Goal: Participate in discussion: Engage in conversation with other users on a specific topic

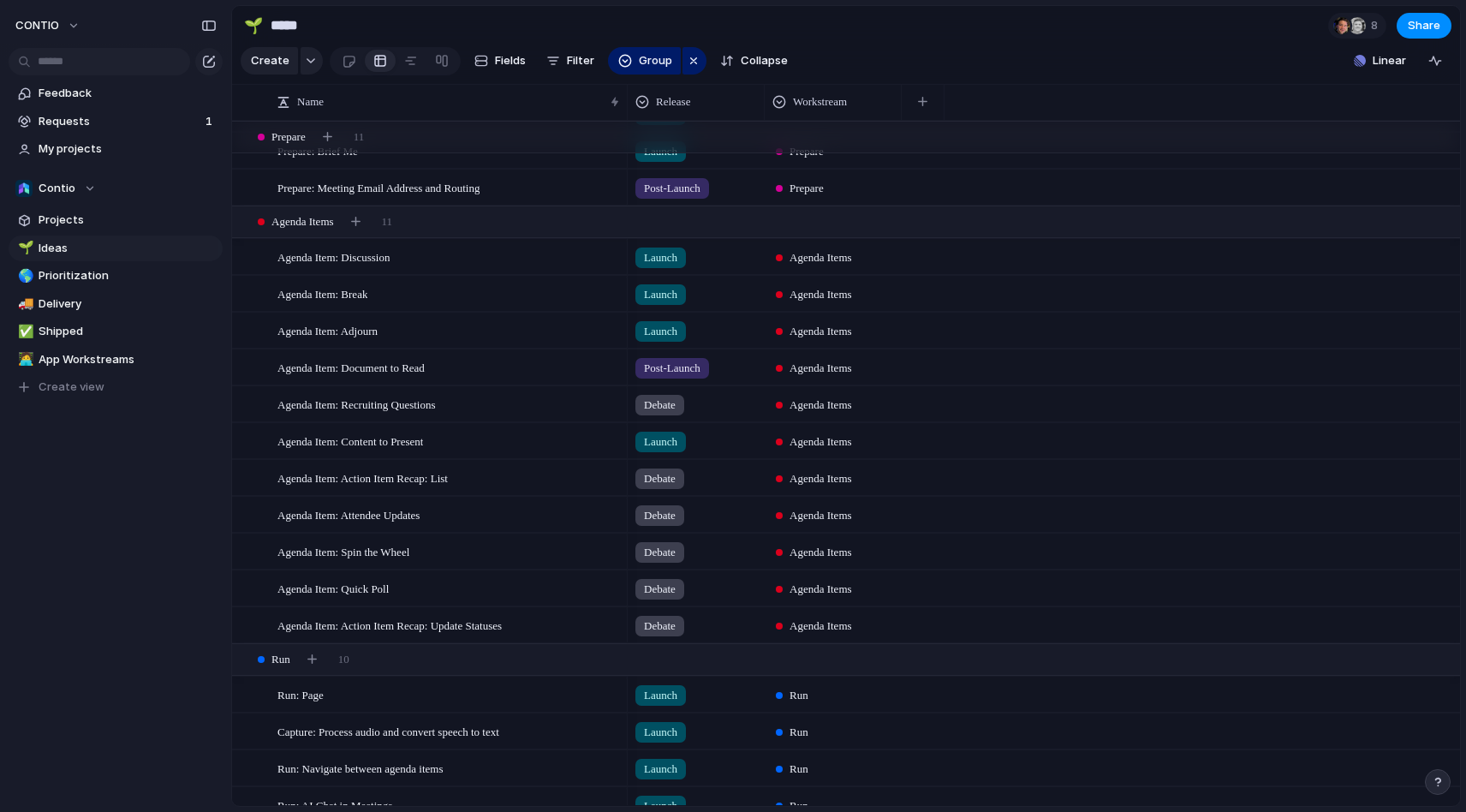
scroll to position [697, 0]
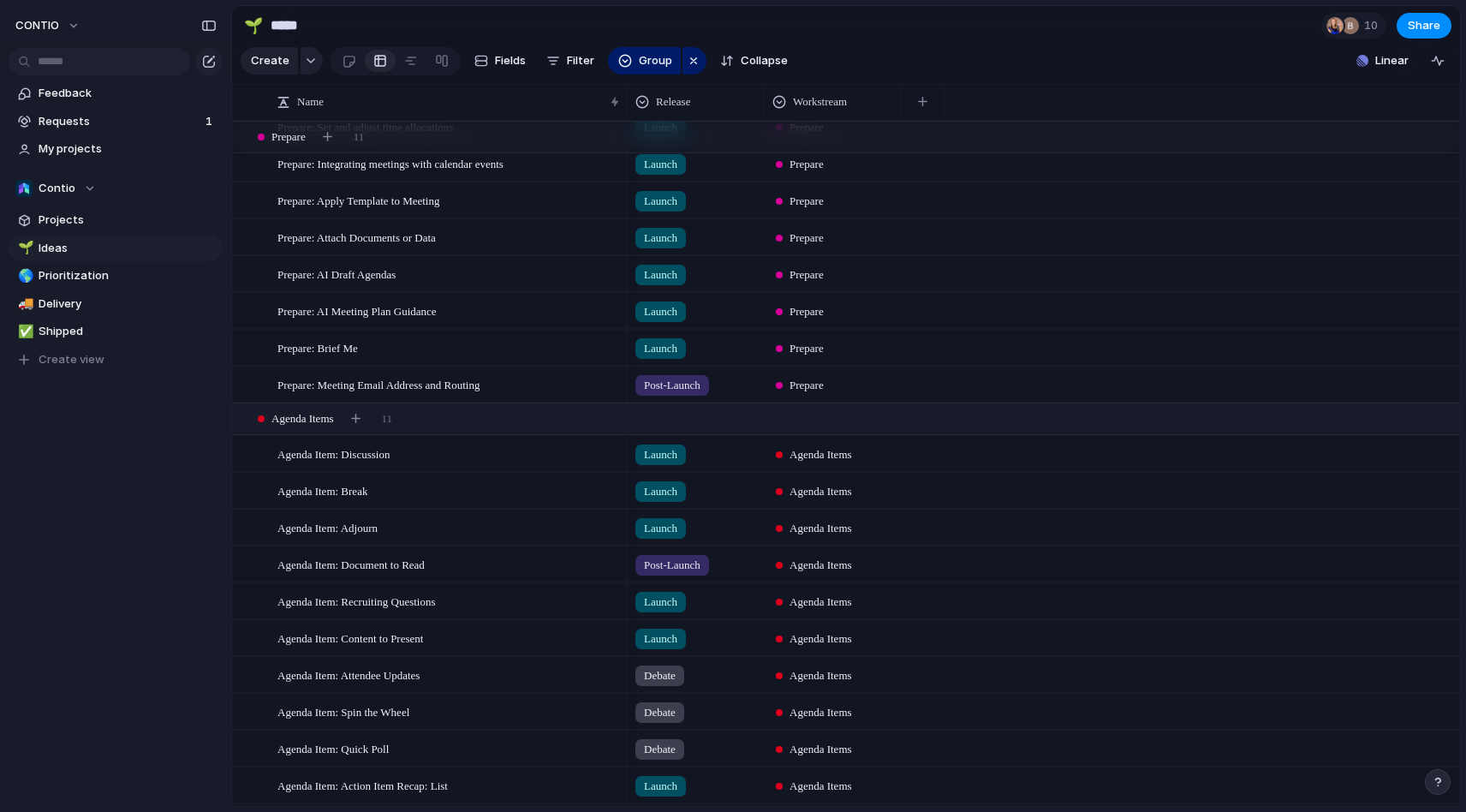
scroll to position [487, 0]
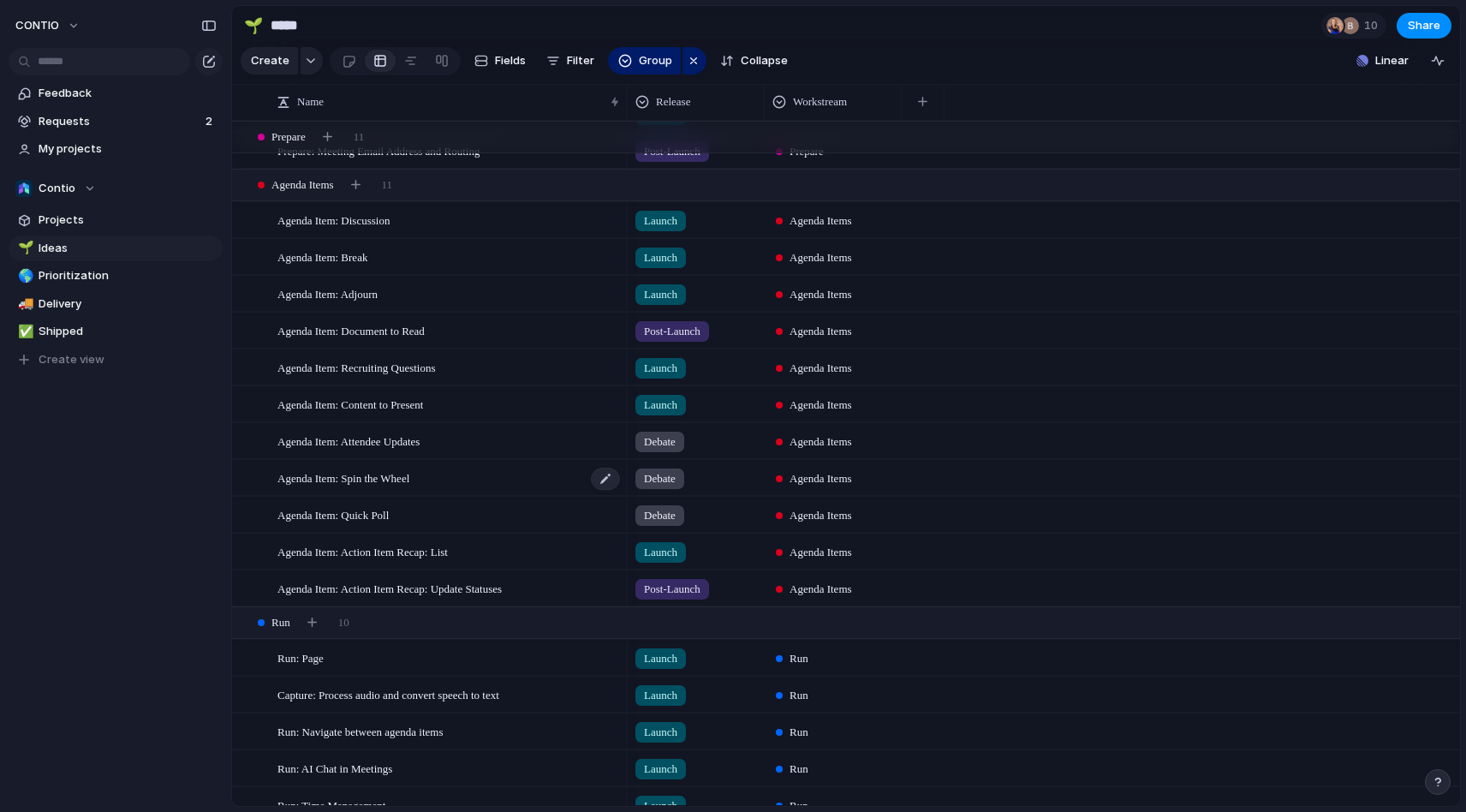
click at [409, 479] on span "Agenda Item: Spin the Wheel" at bounding box center [343, 477] width 132 height 19
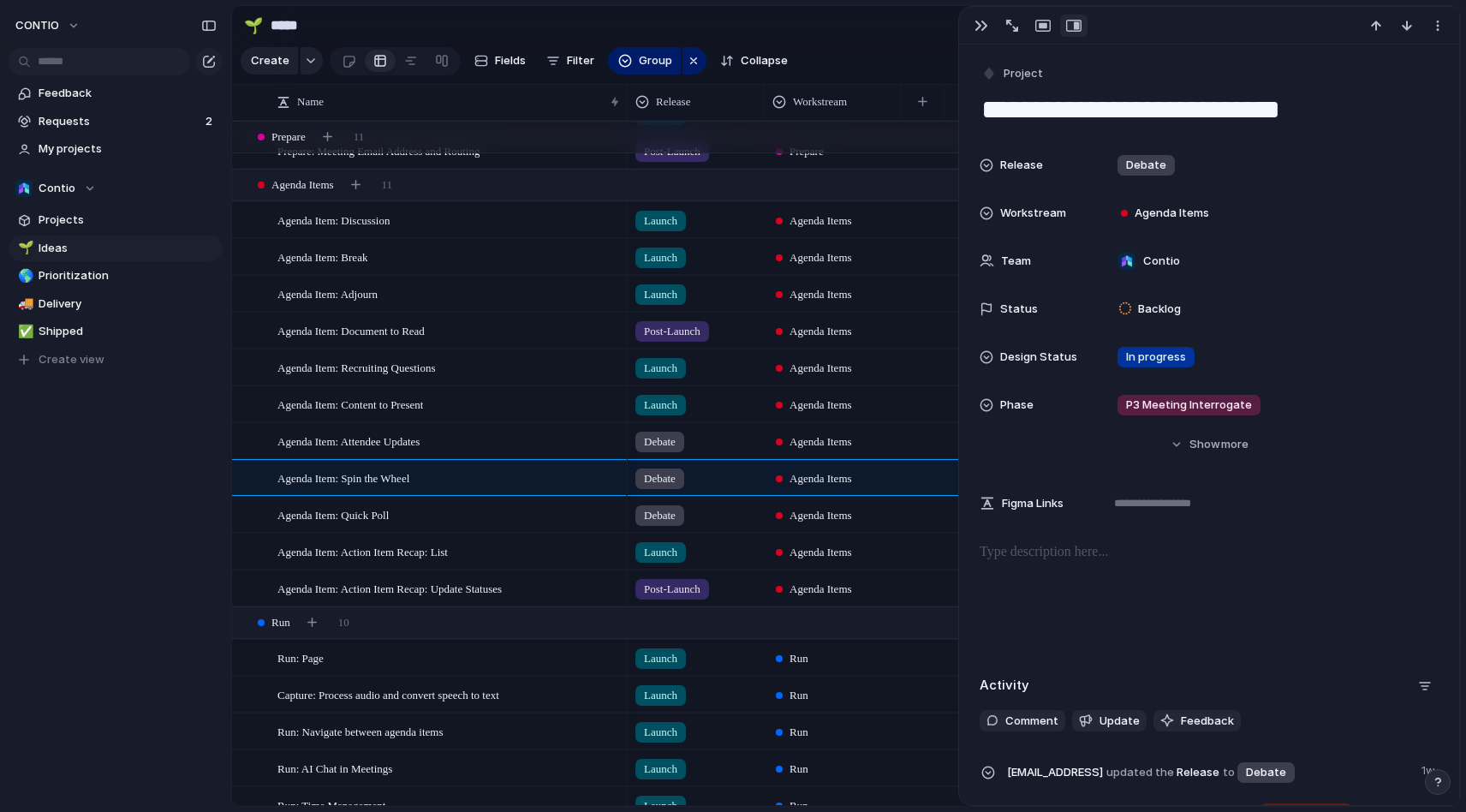
click at [1089, 559] on p at bounding box center [1209, 552] width 459 height 20
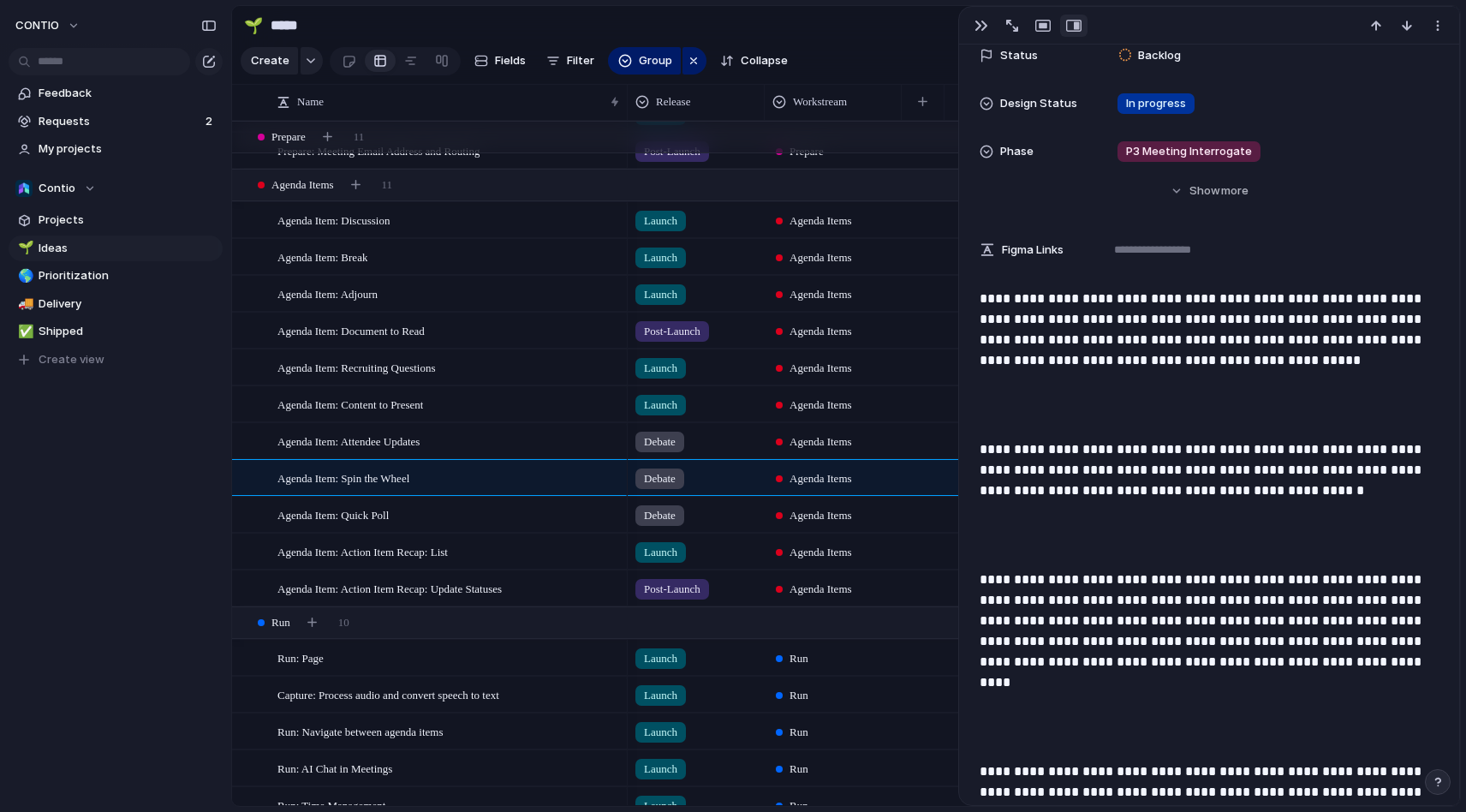
click at [1034, 398] on p at bounding box center [1209, 405] width 459 height 41
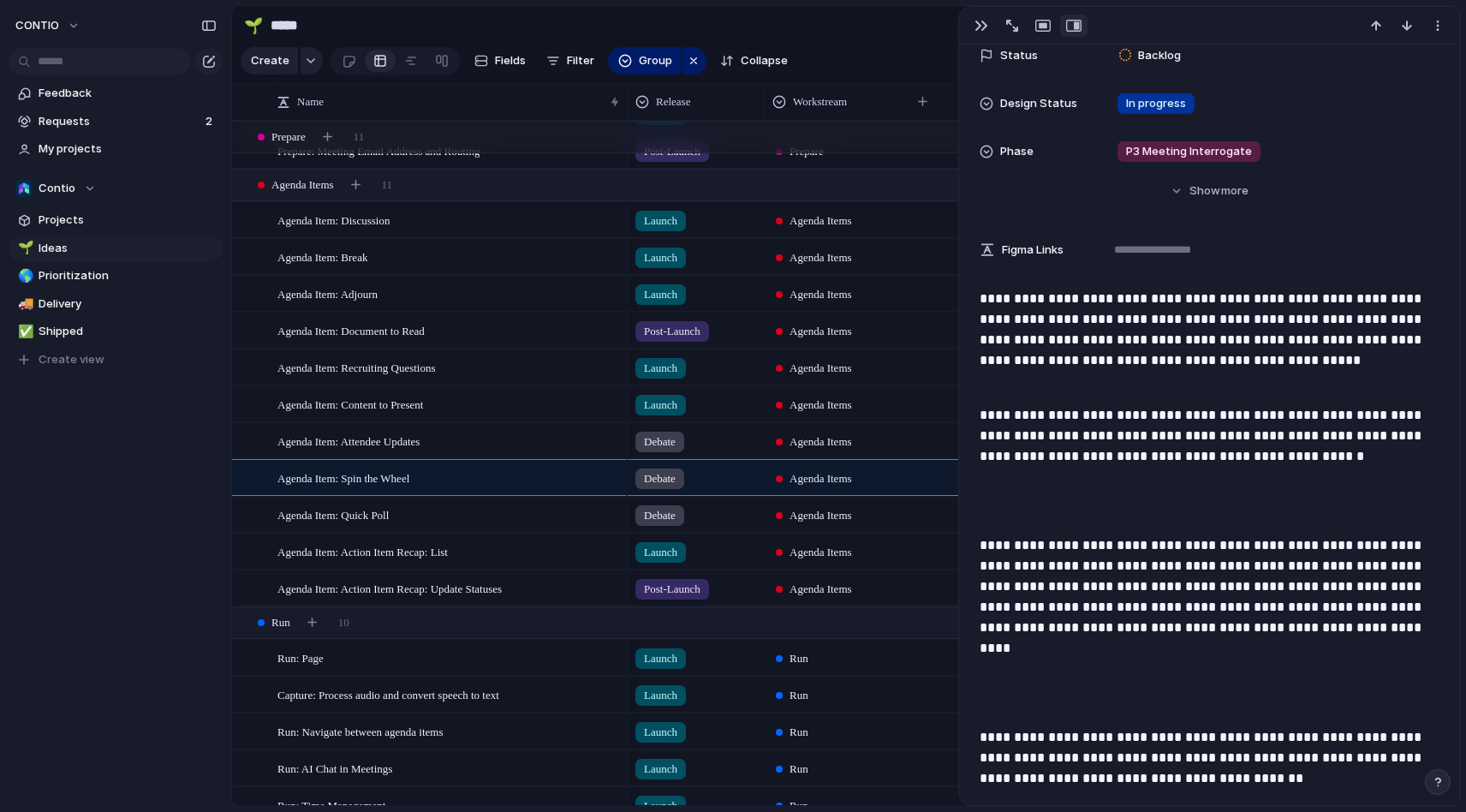
click at [1034, 518] on p at bounding box center [1209, 500] width 459 height 41
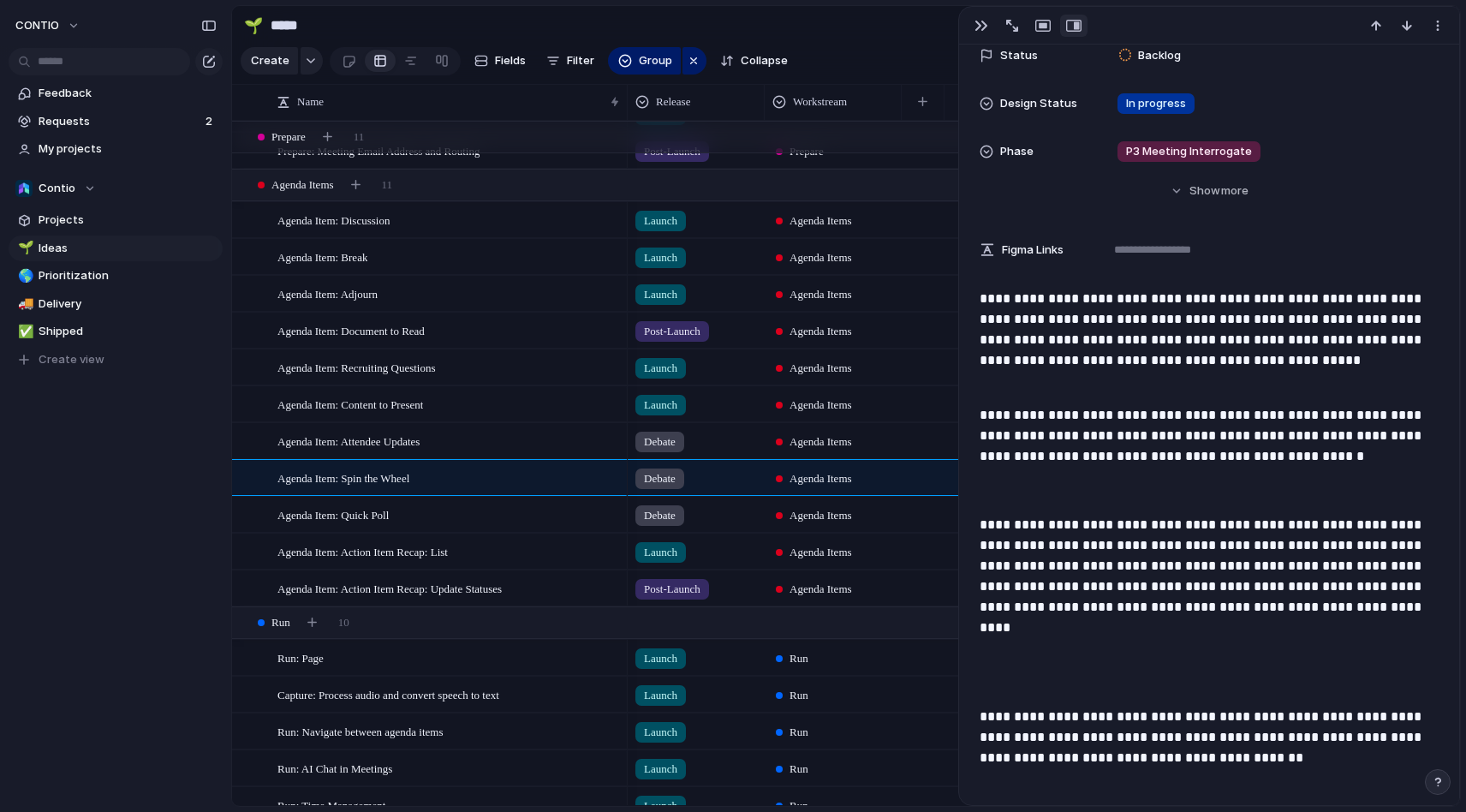
click at [1059, 671] on p at bounding box center [1209, 672] width 459 height 41
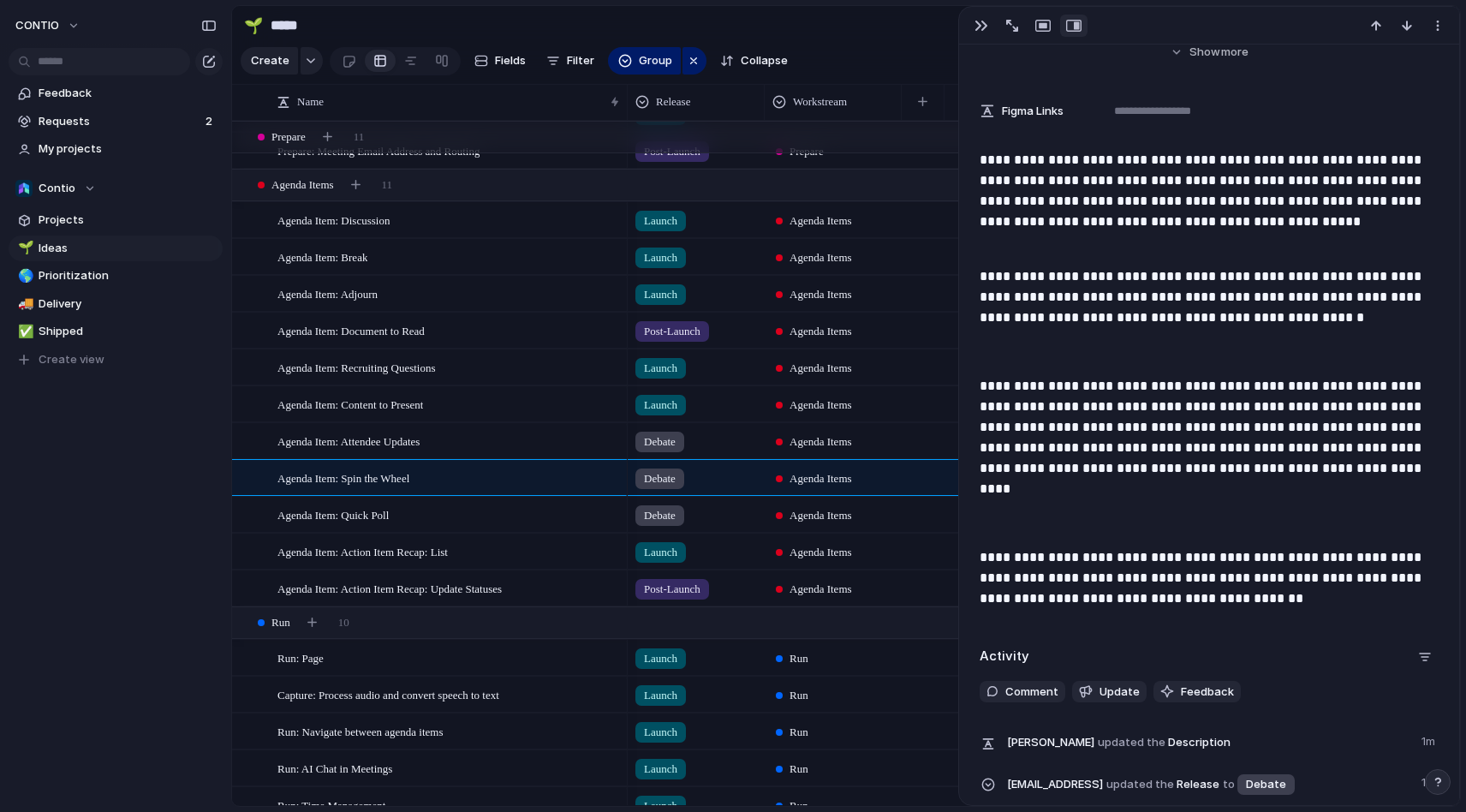
scroll to position [393, 0]
click at [921, 333] on div "Post-Launch Agenda Items" at bounding box center [1044, 330] width 833 height 37
click at [469, 440] on div "Agenda Item: Attendee Updates" at bounding box center [449, 441] width 344 height 35
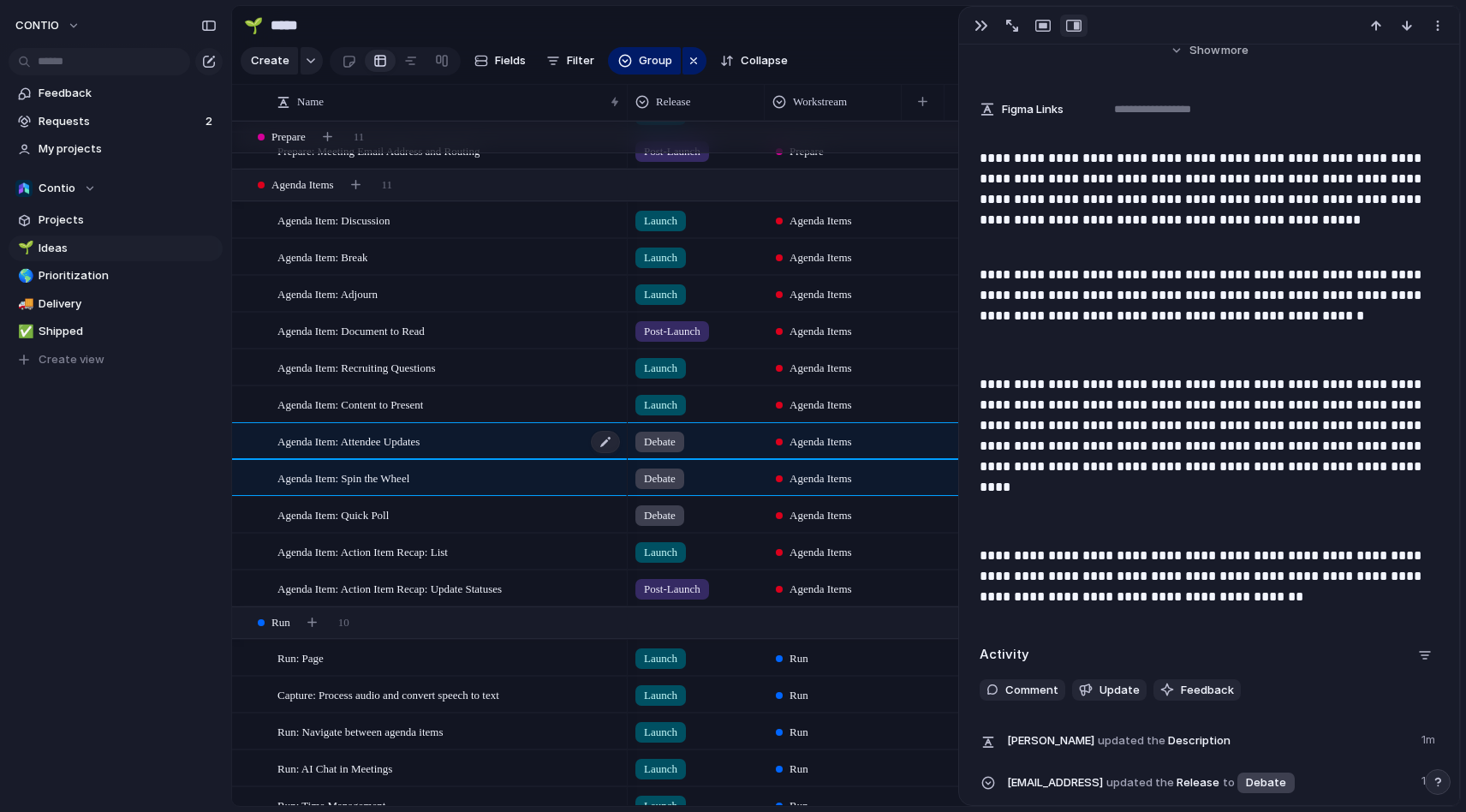
type textarea "**********"
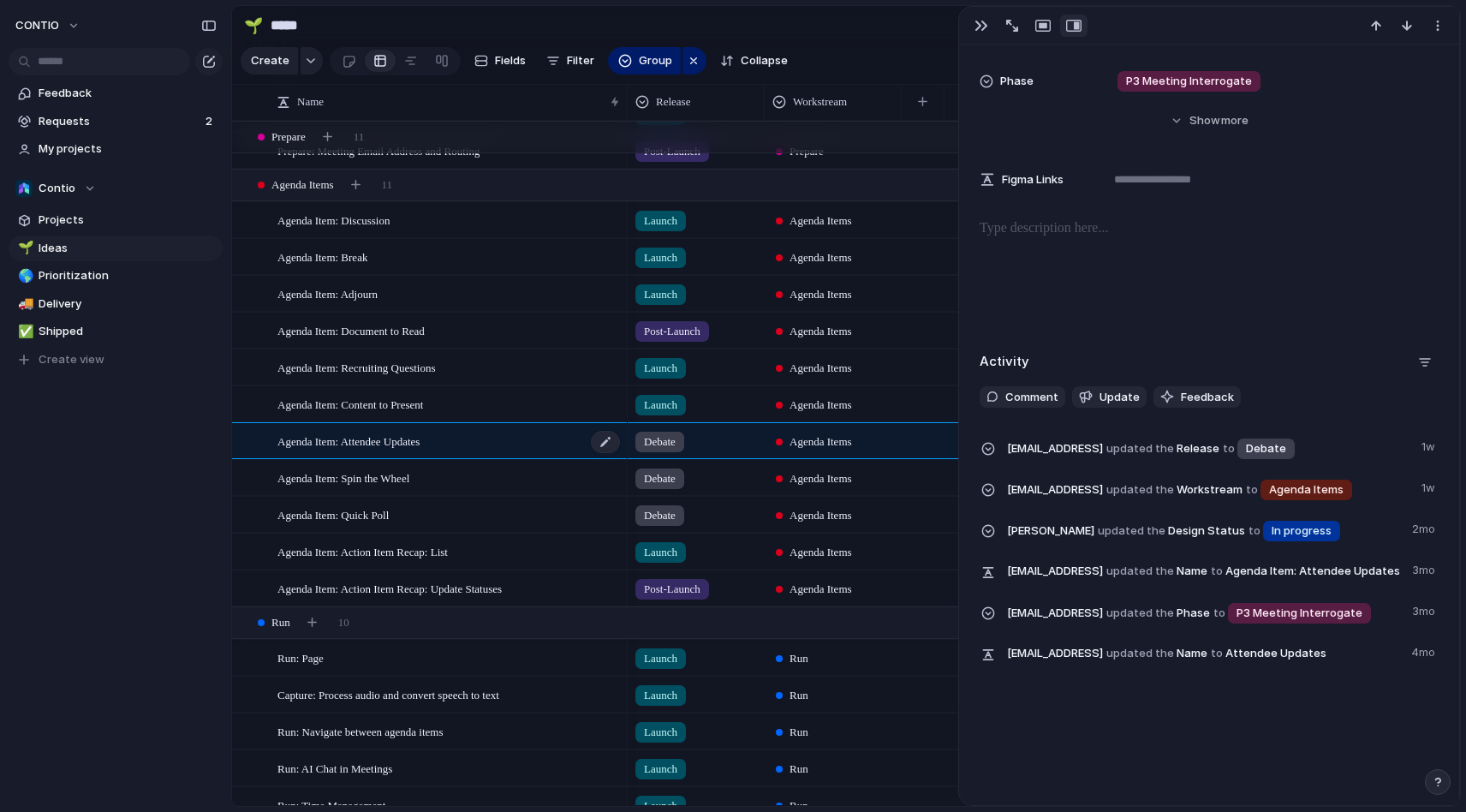
scroll to position [324, 0]
click at [1058, 215] on div "**********" at bounding box center [1210, 201] width 501 height 961
click at [1064, 231] on p at bounding box center [1209, 228] width 459 height 20
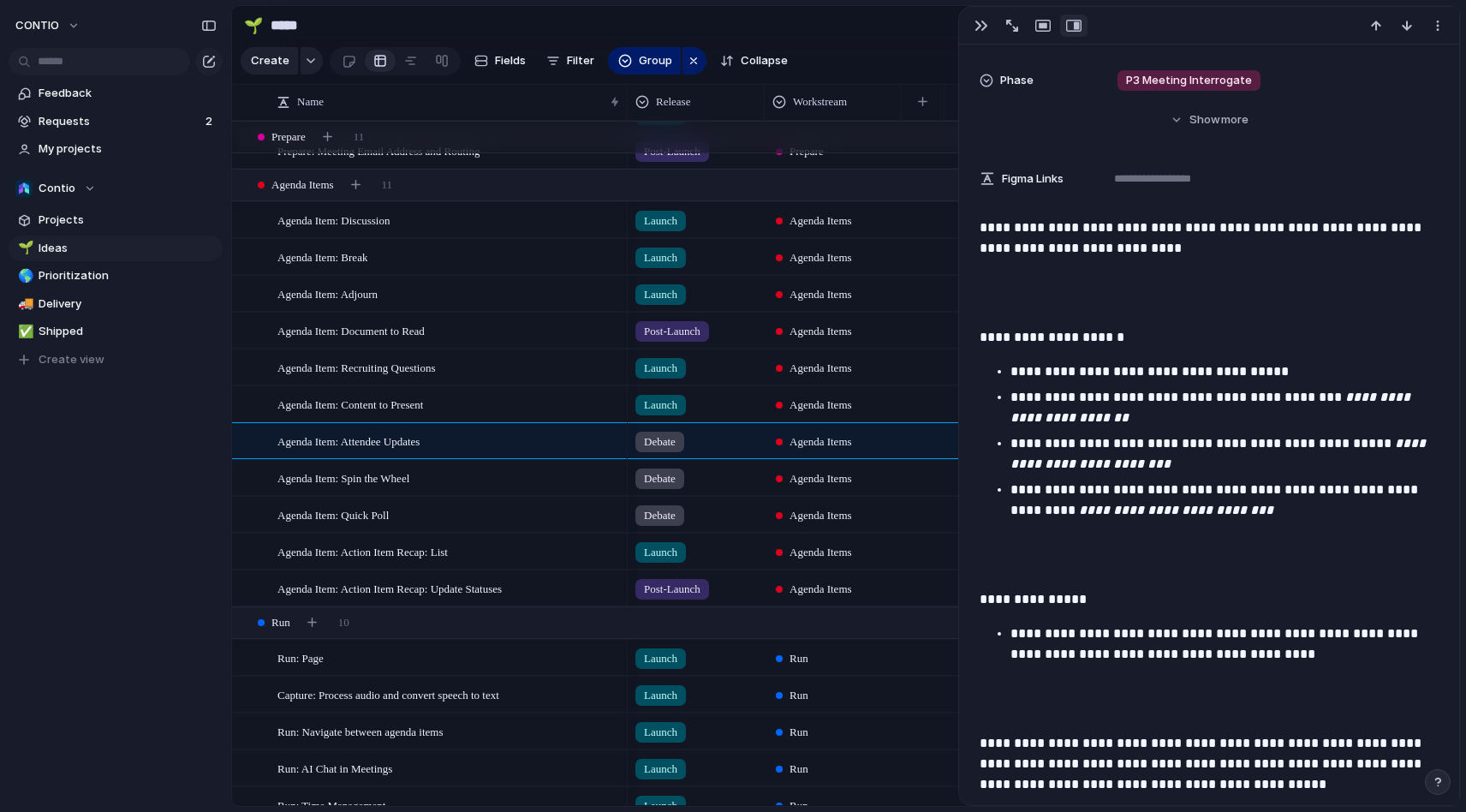
click at [1034, 295] on p at bounding box center [1209, 293] width 459 height 41
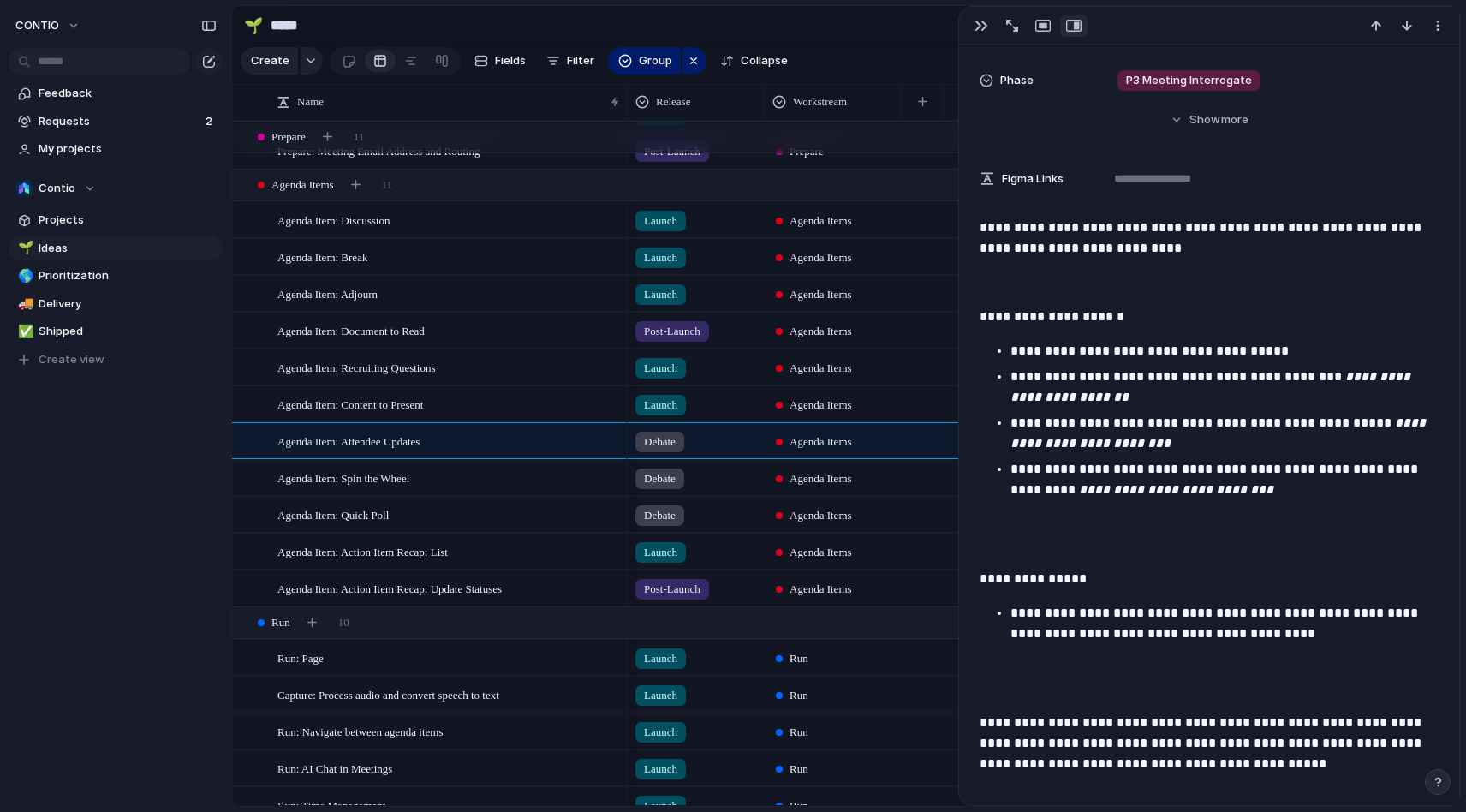
click at [1073, 540] on p at bounding box center [1209, 535] width 459 height 41
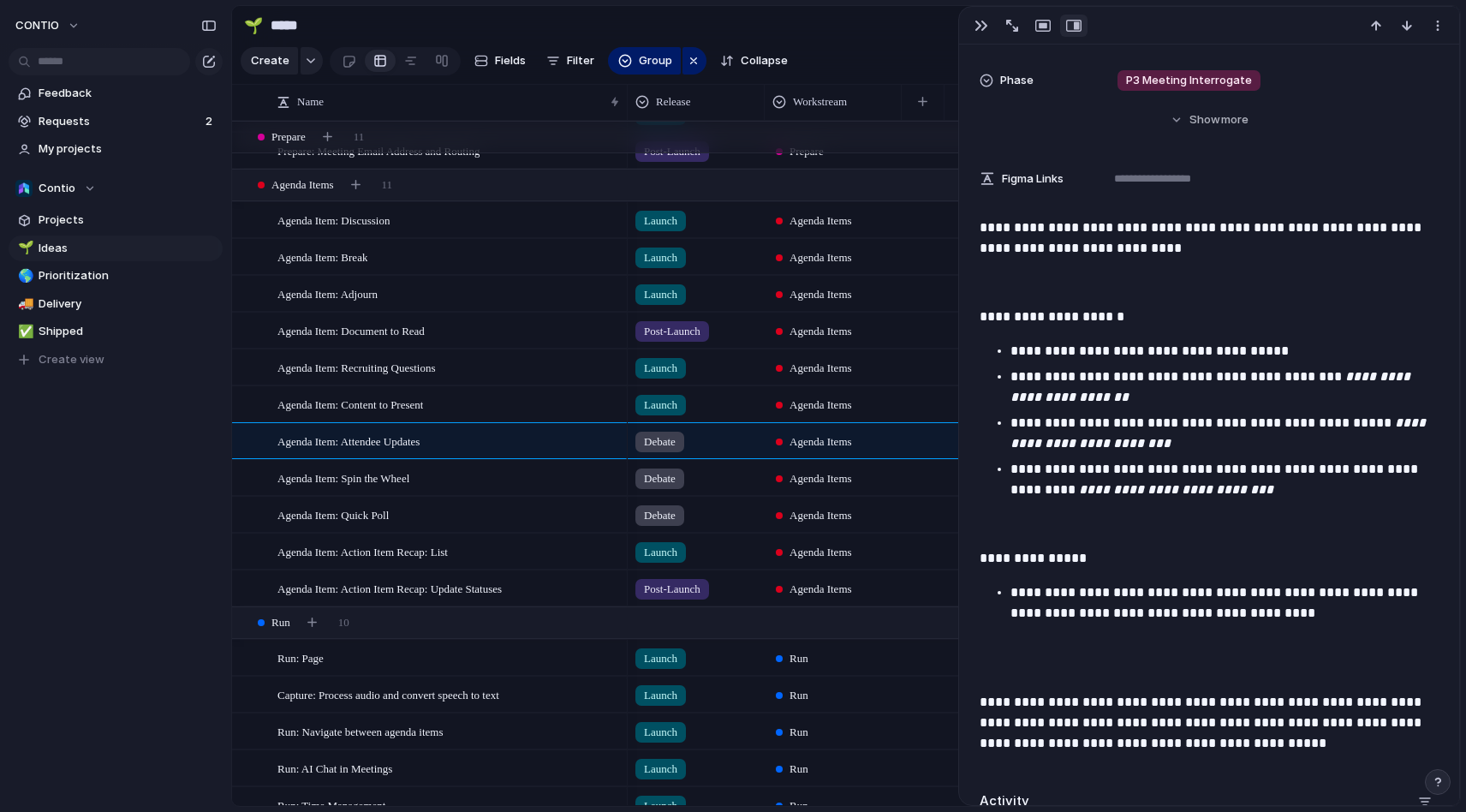
click at [1053, 664] on p at bounding box center [1209, 657] width 459 height 41
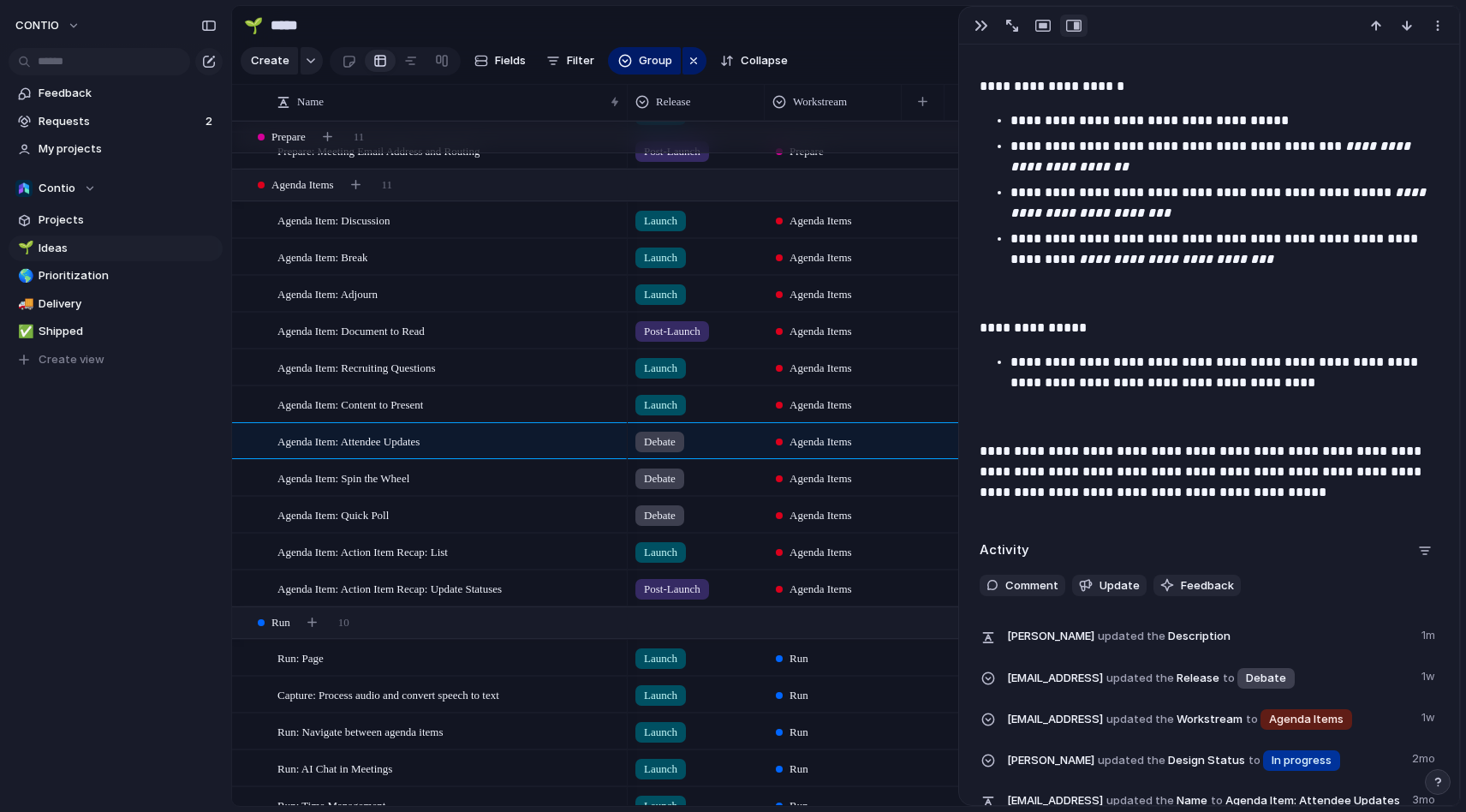
scroll to position [624, 0]
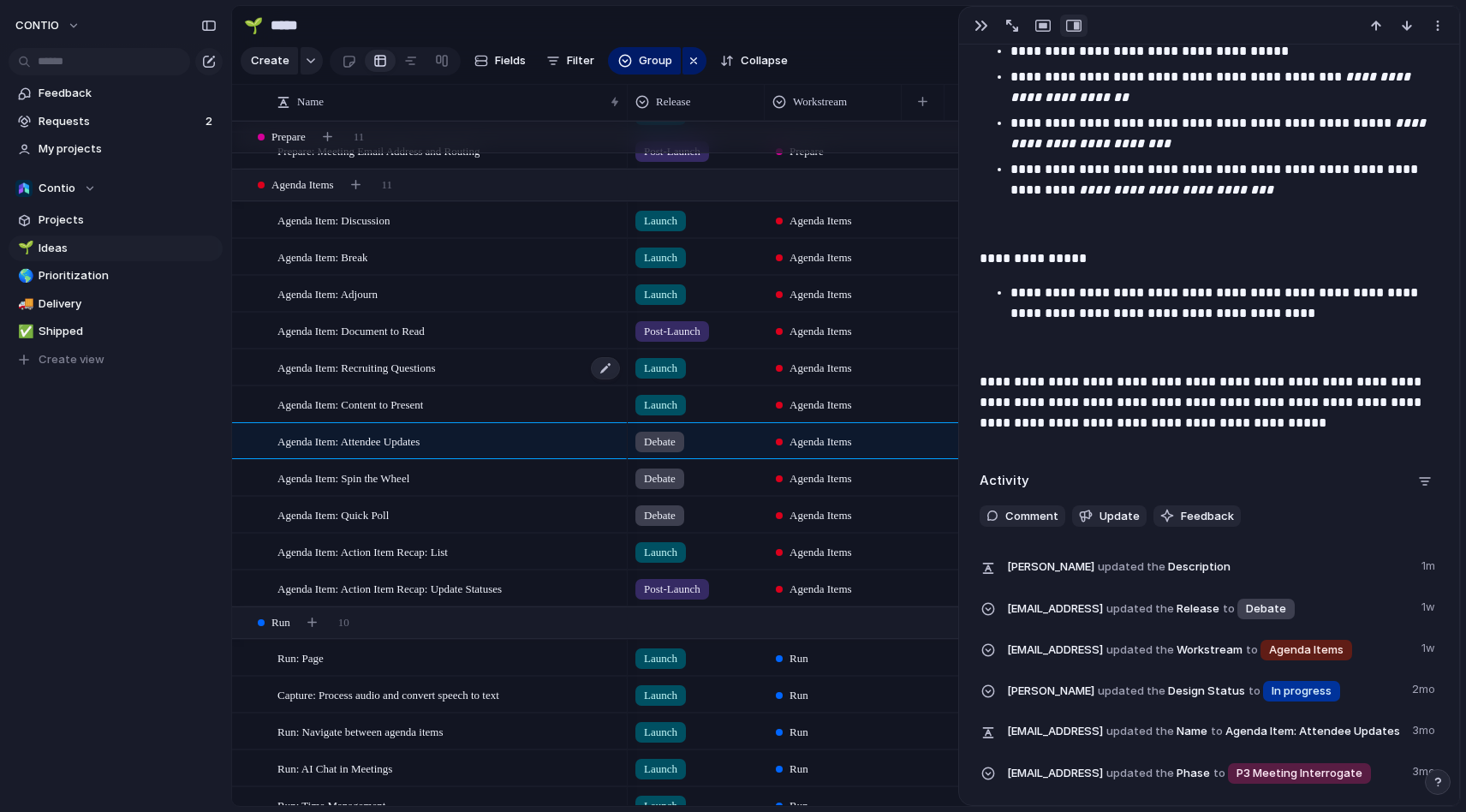
click at [470, 363] on div "Agenda Item: Recruiting Questions" at bounding box center [449, 368] width 344 height 35
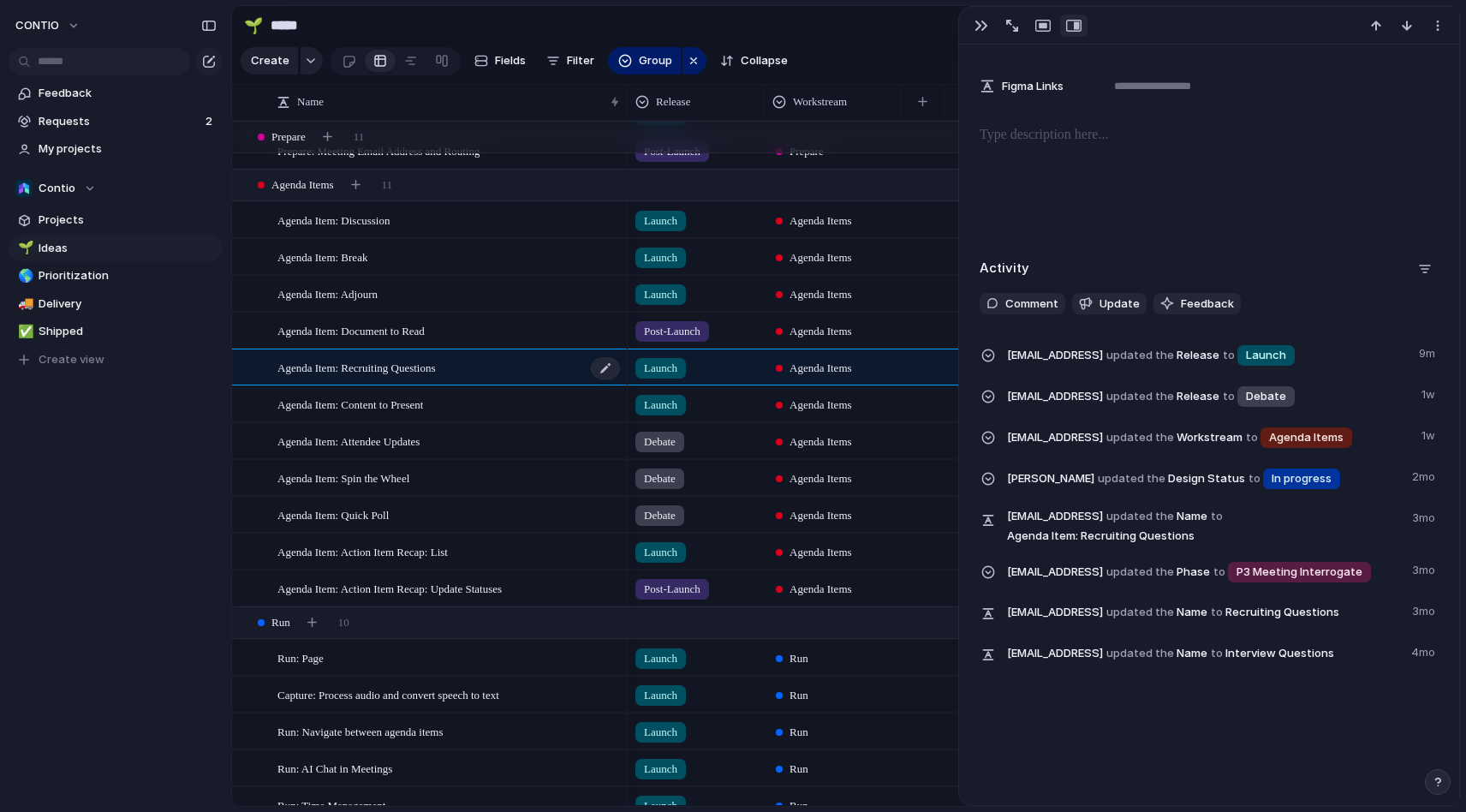
scroll to position [204, 0]
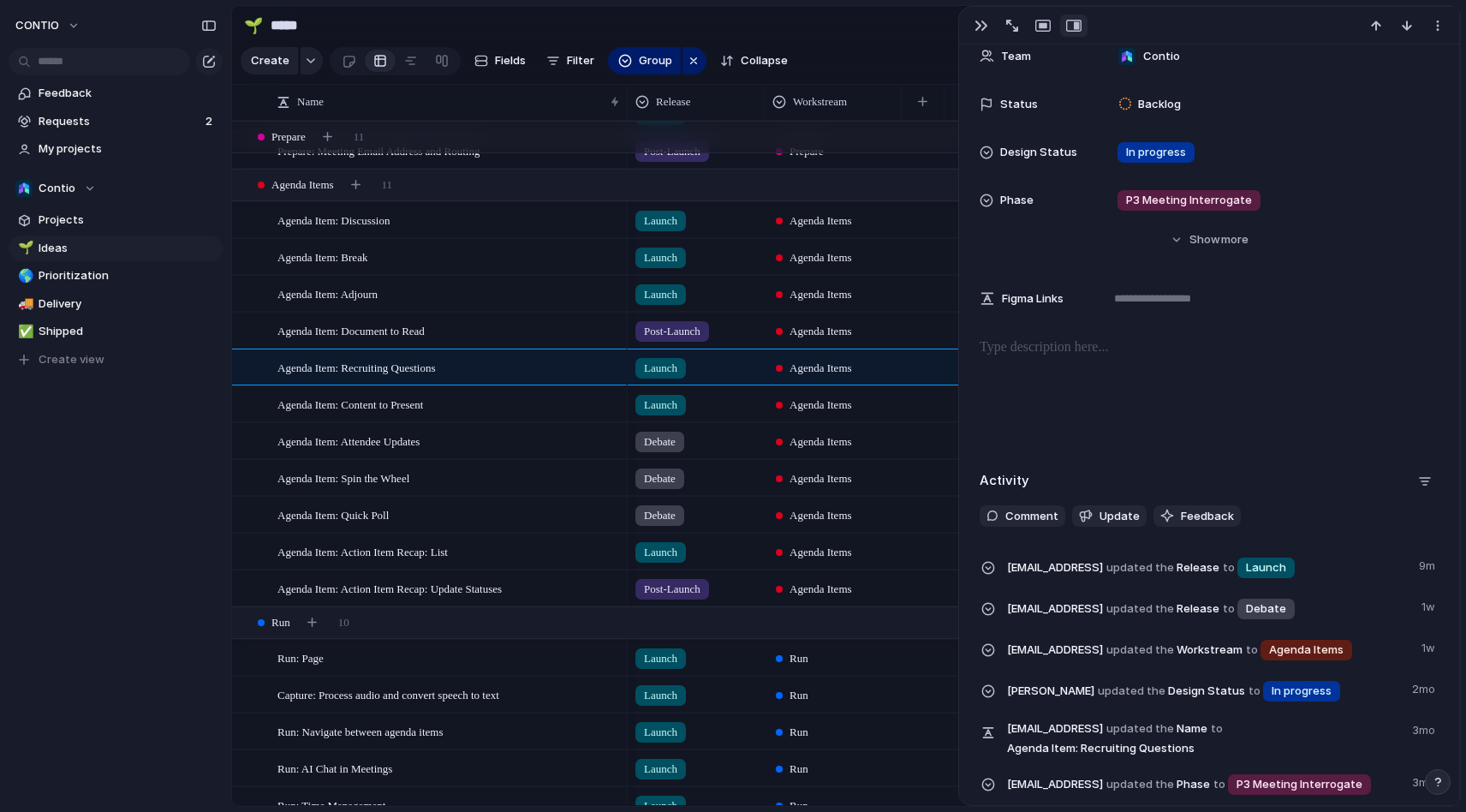
click at [1050, 344] on p at bounding box center [1209, 347] width 459 height 20
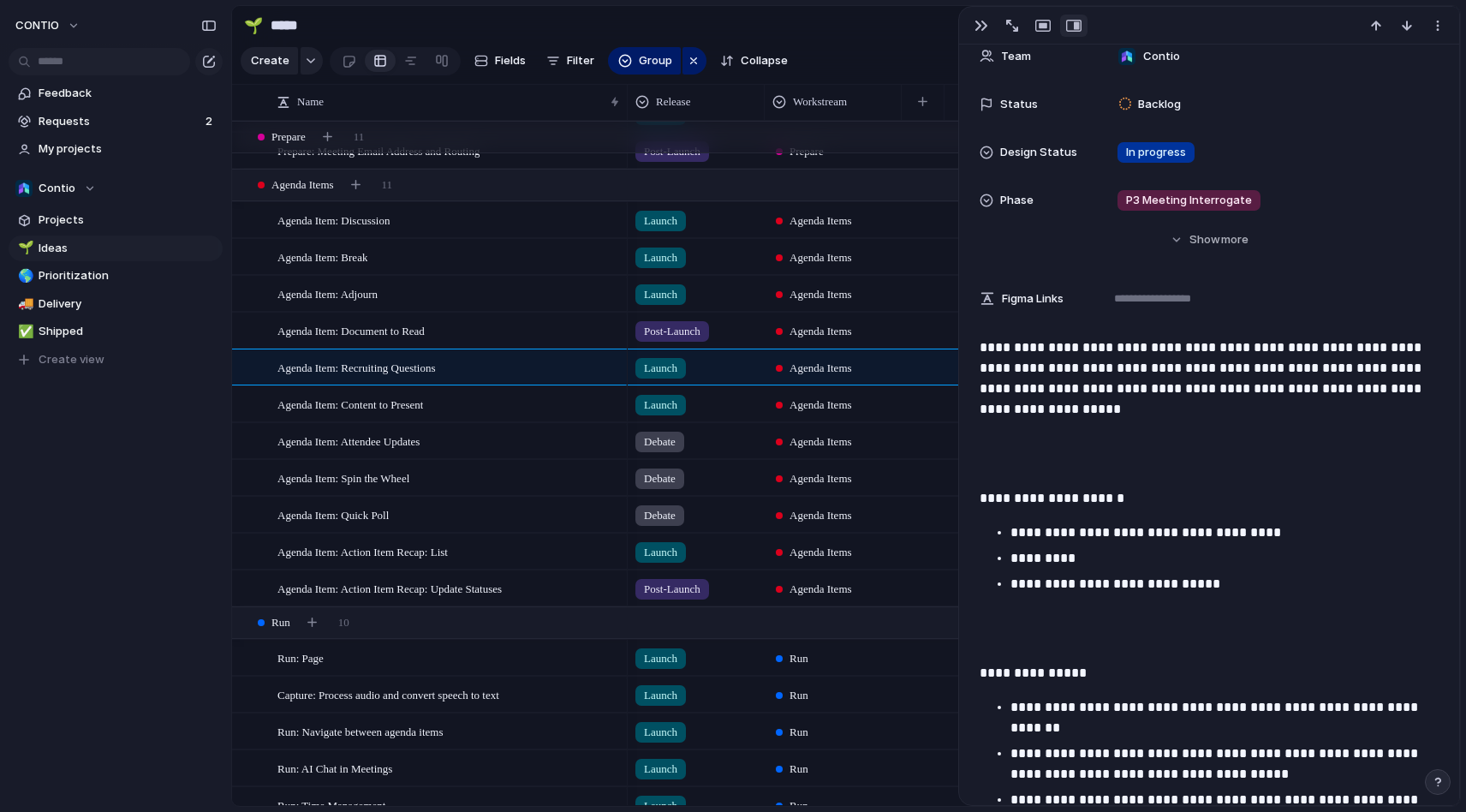
scroll to position [233, 0]
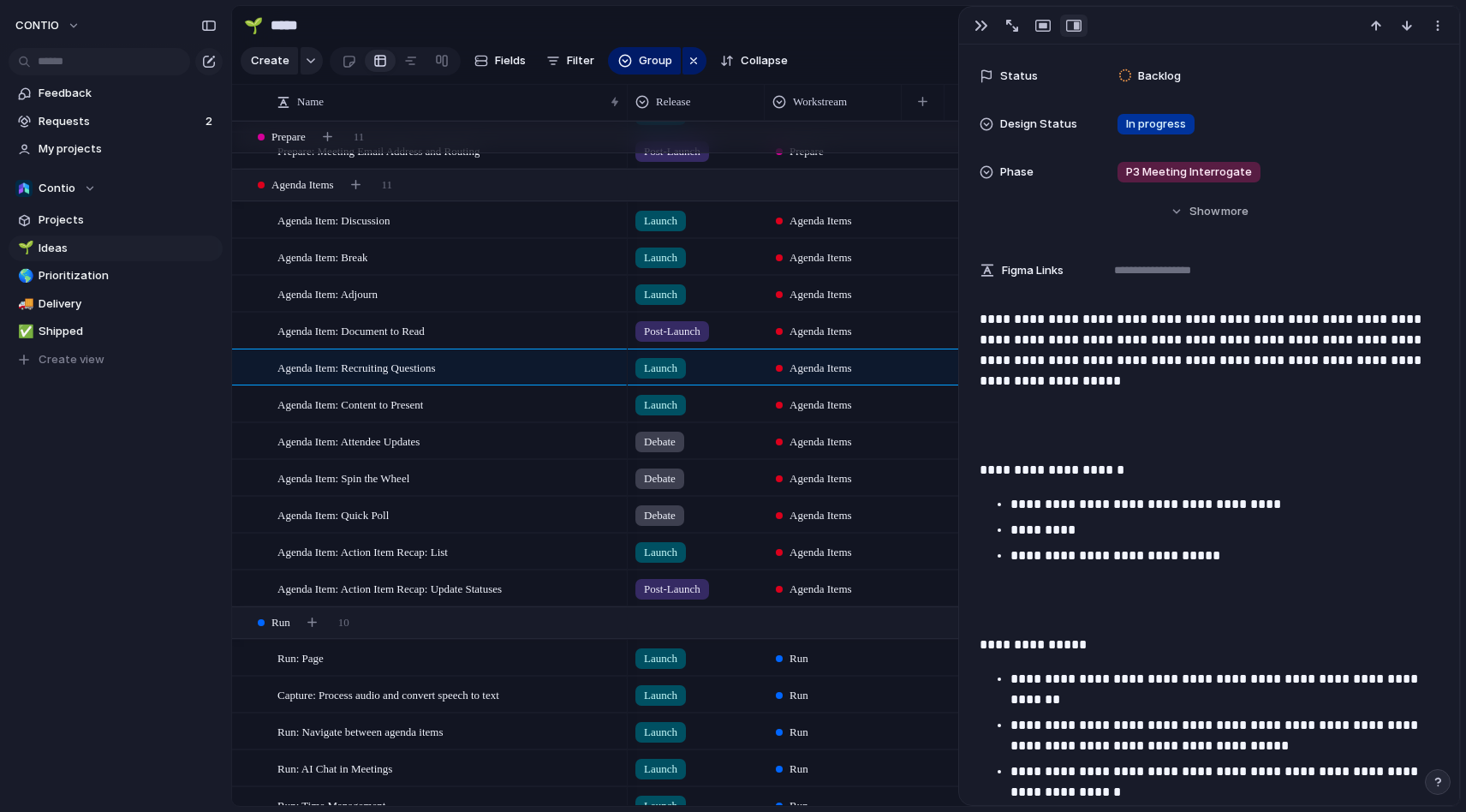
click at [1020, 431] on p at bounding box center [1209, 425] width 459 height 41
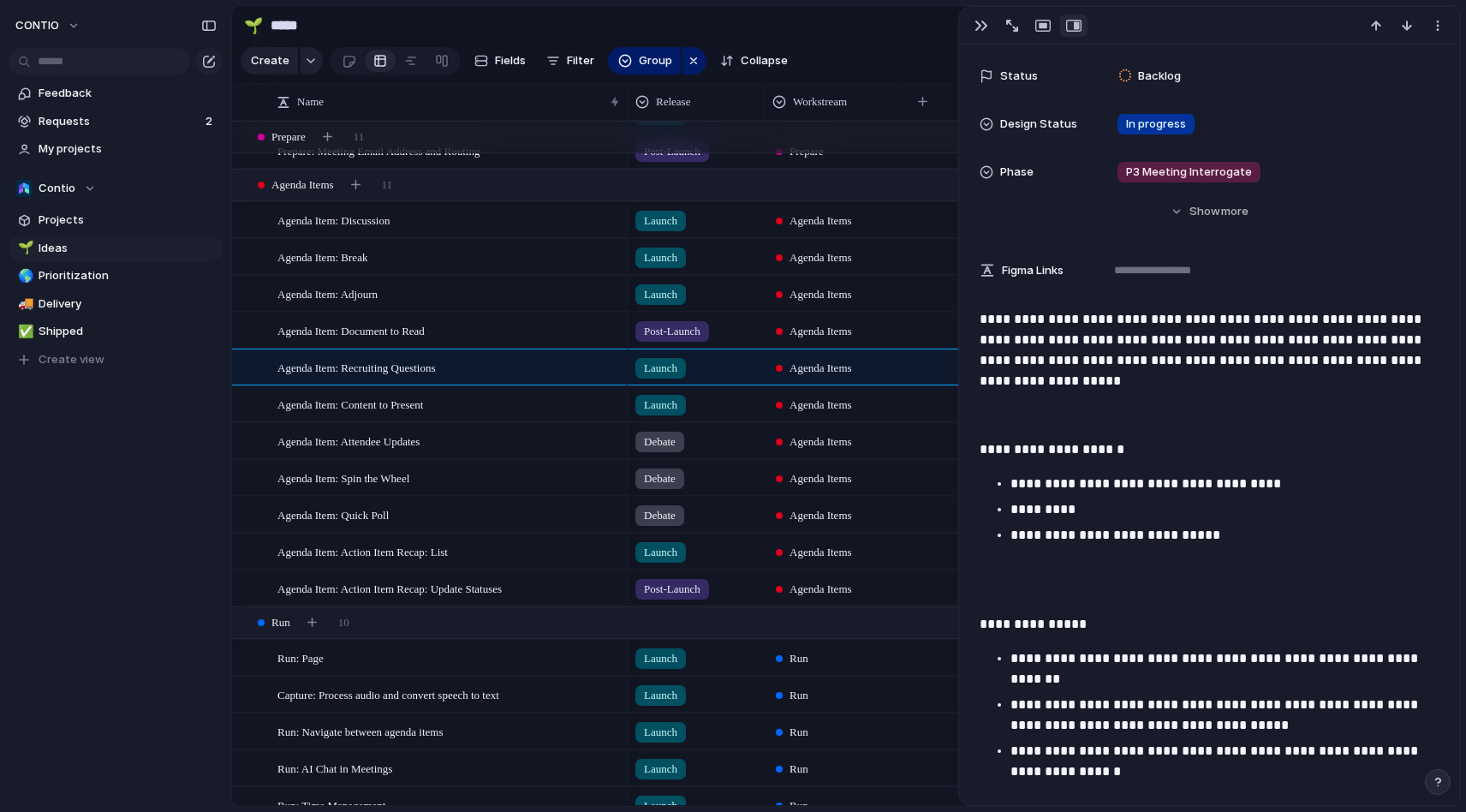
click at [1063, 584] on p at bounding box center [1209, 579] width 459 height 41
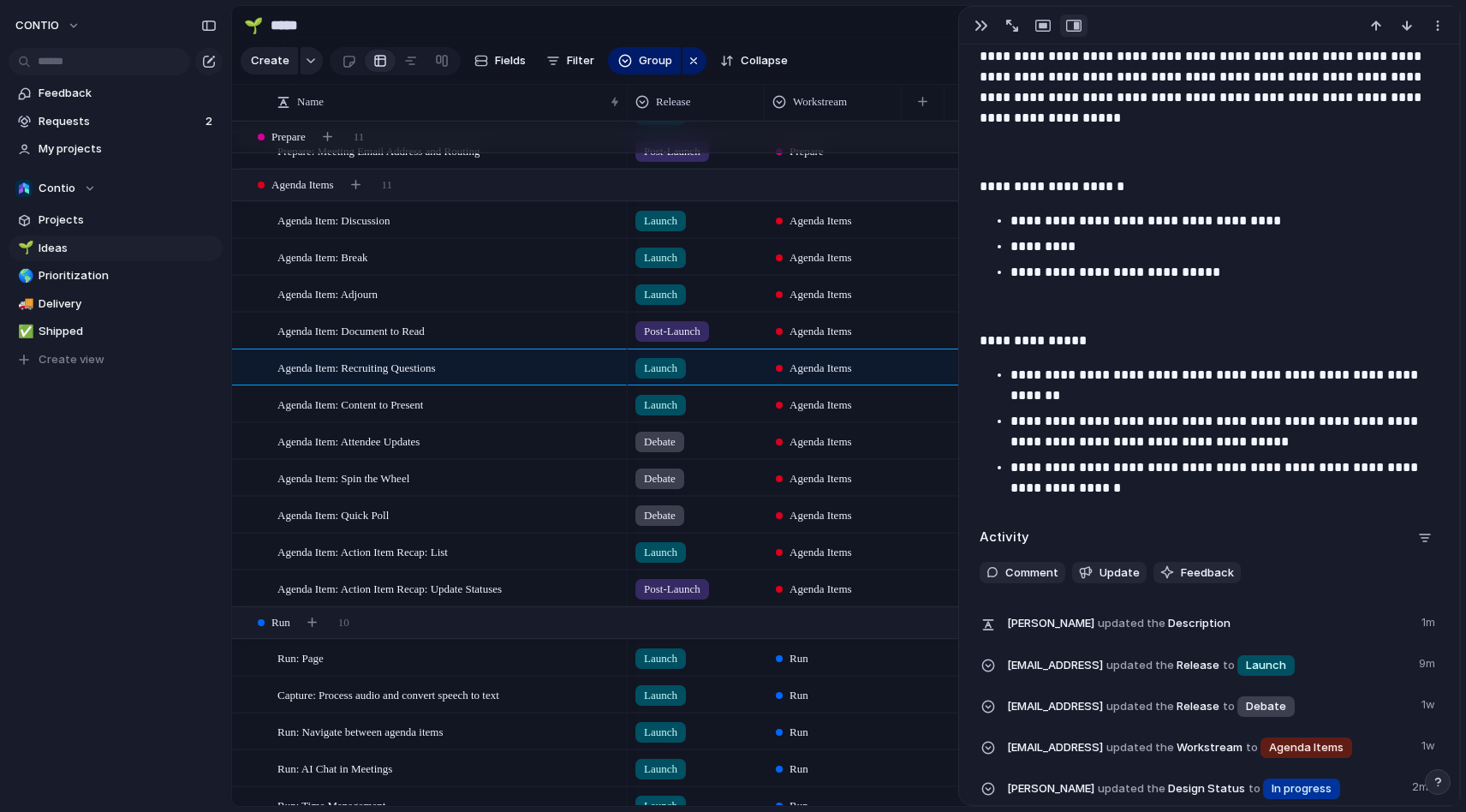
scroll to position [565, 0]
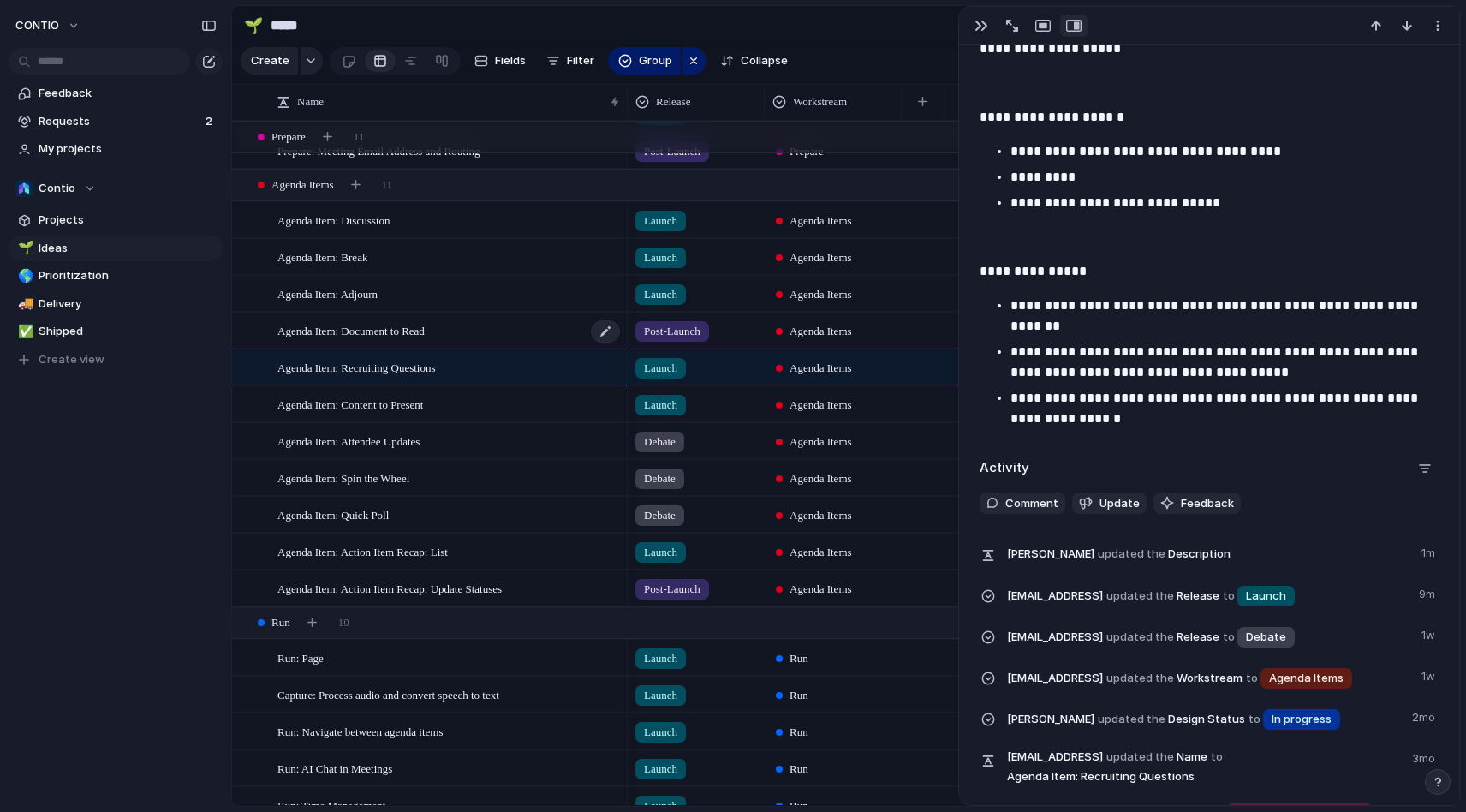
click at [474, 325] on div "Agenda Item: Document to Read" at bounding box center [449, 331] width 344 height 35
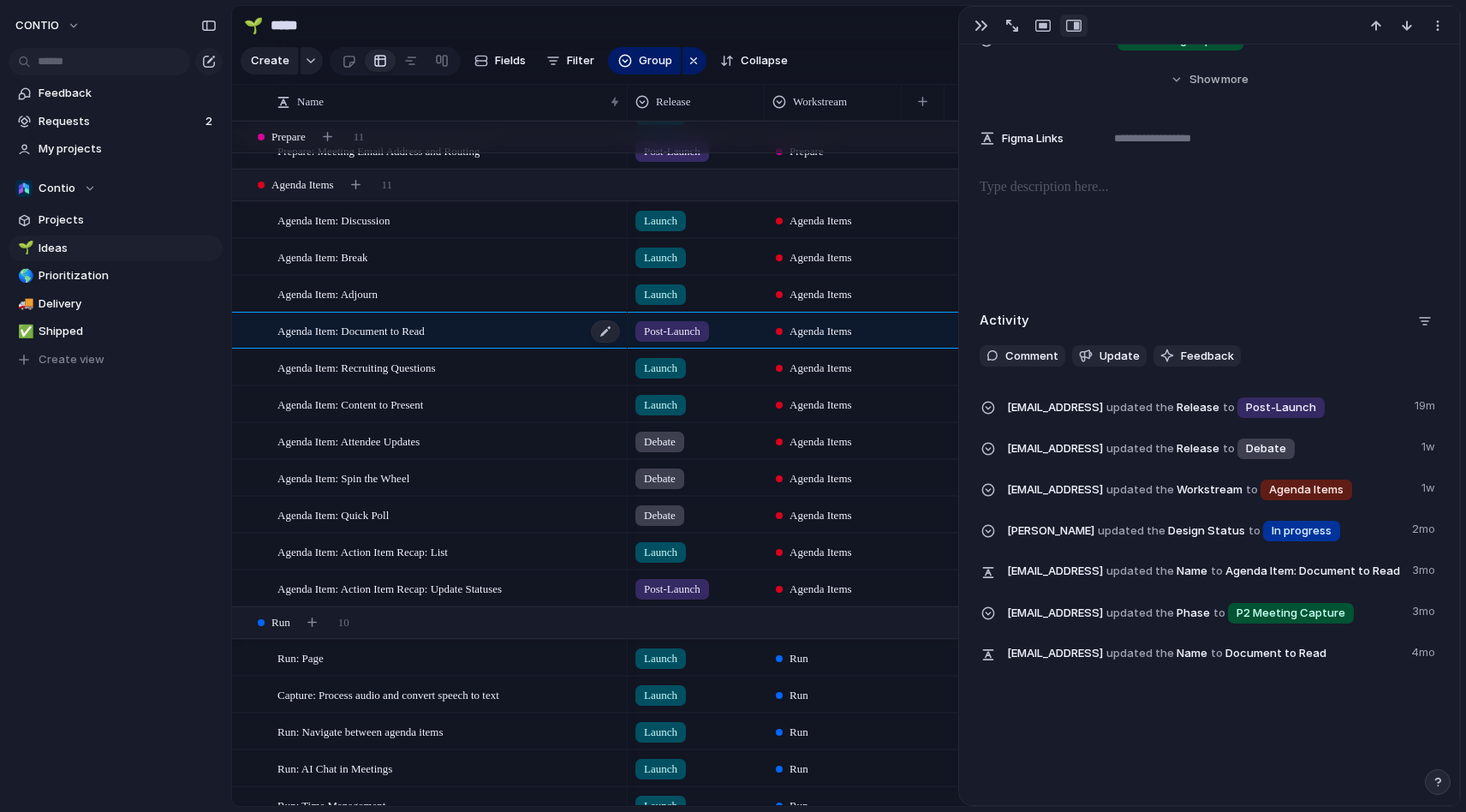
scroll to position [217, 0]
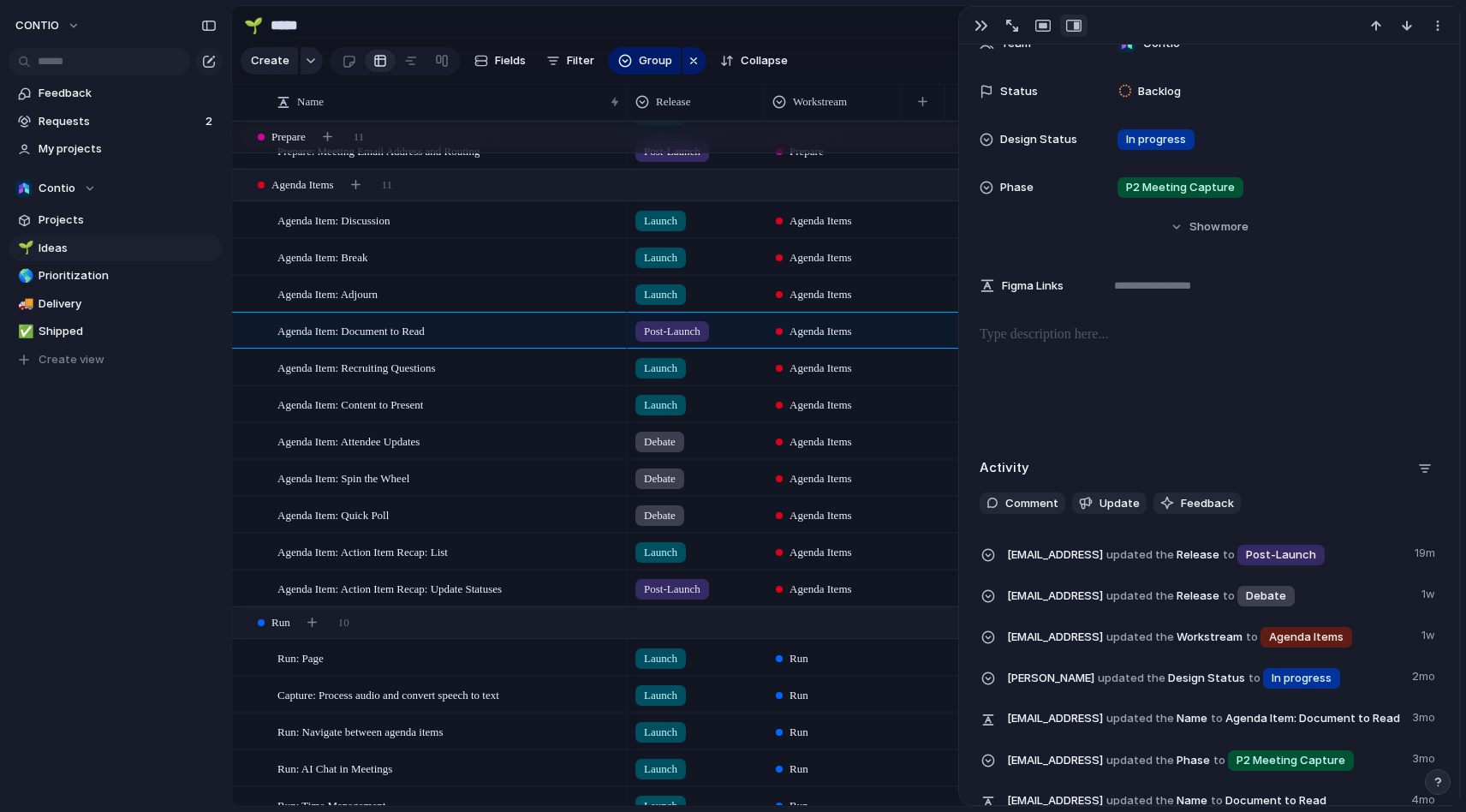
click at [1045, 329] on p at bounding box center [1209, 334] width 459 height 20
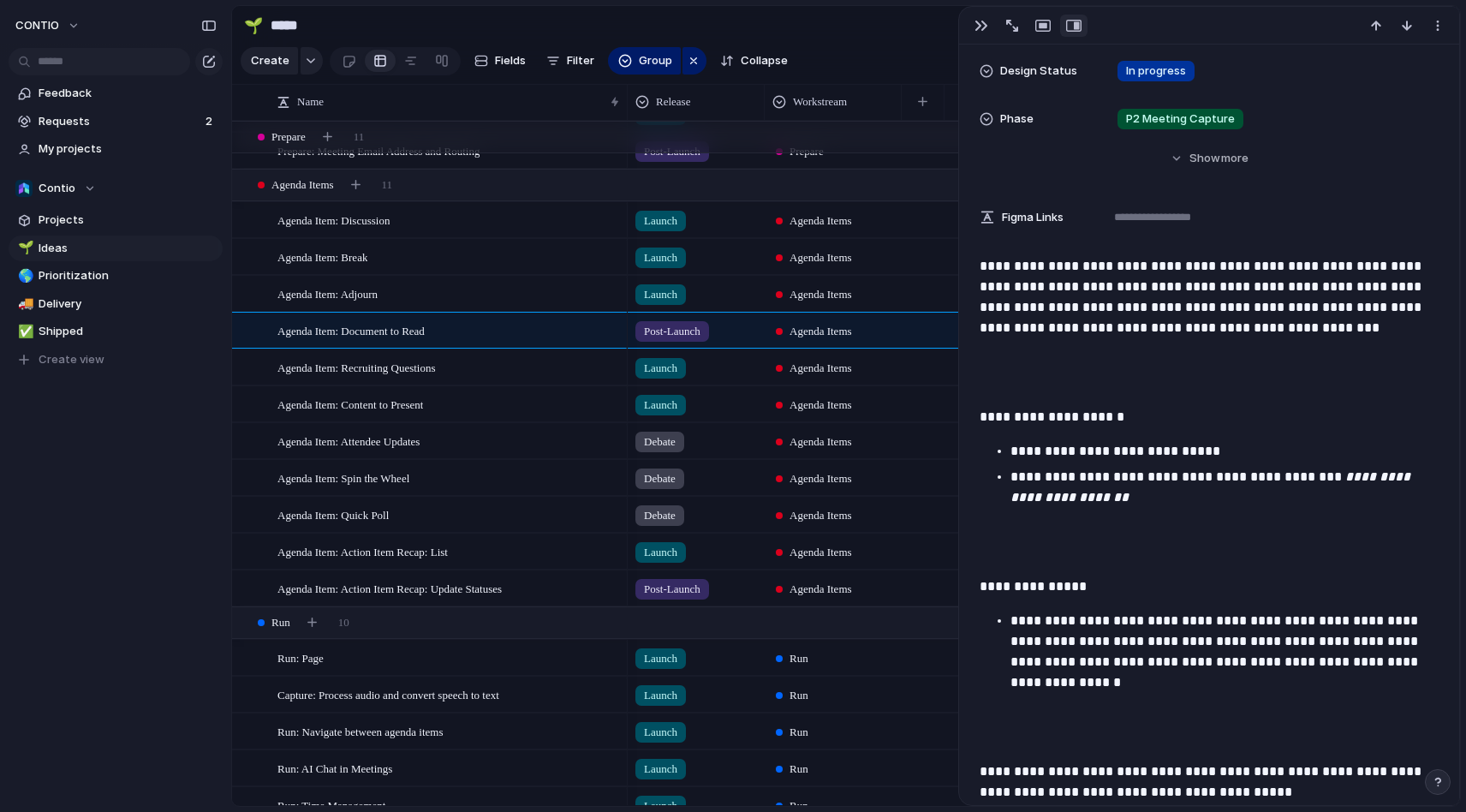
click at [1039, 365] on p at bounding box center [1209, 372] width 459 height 41
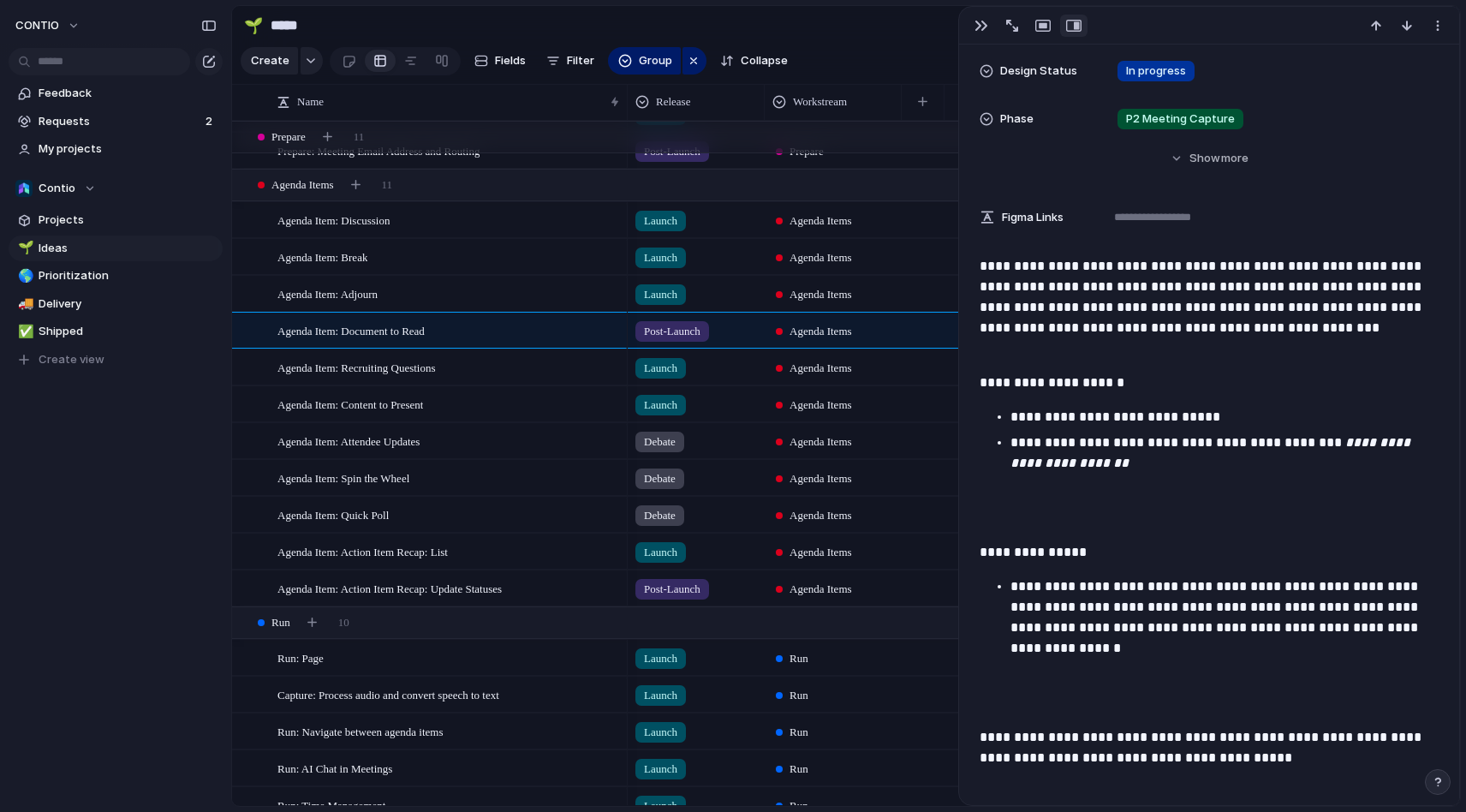
click at [1041, 487] on p at bounding box center [1209, 507] width 459 height 41
click at [1056, 520] on p at bounding box center [1209, 507] width 459 height 41
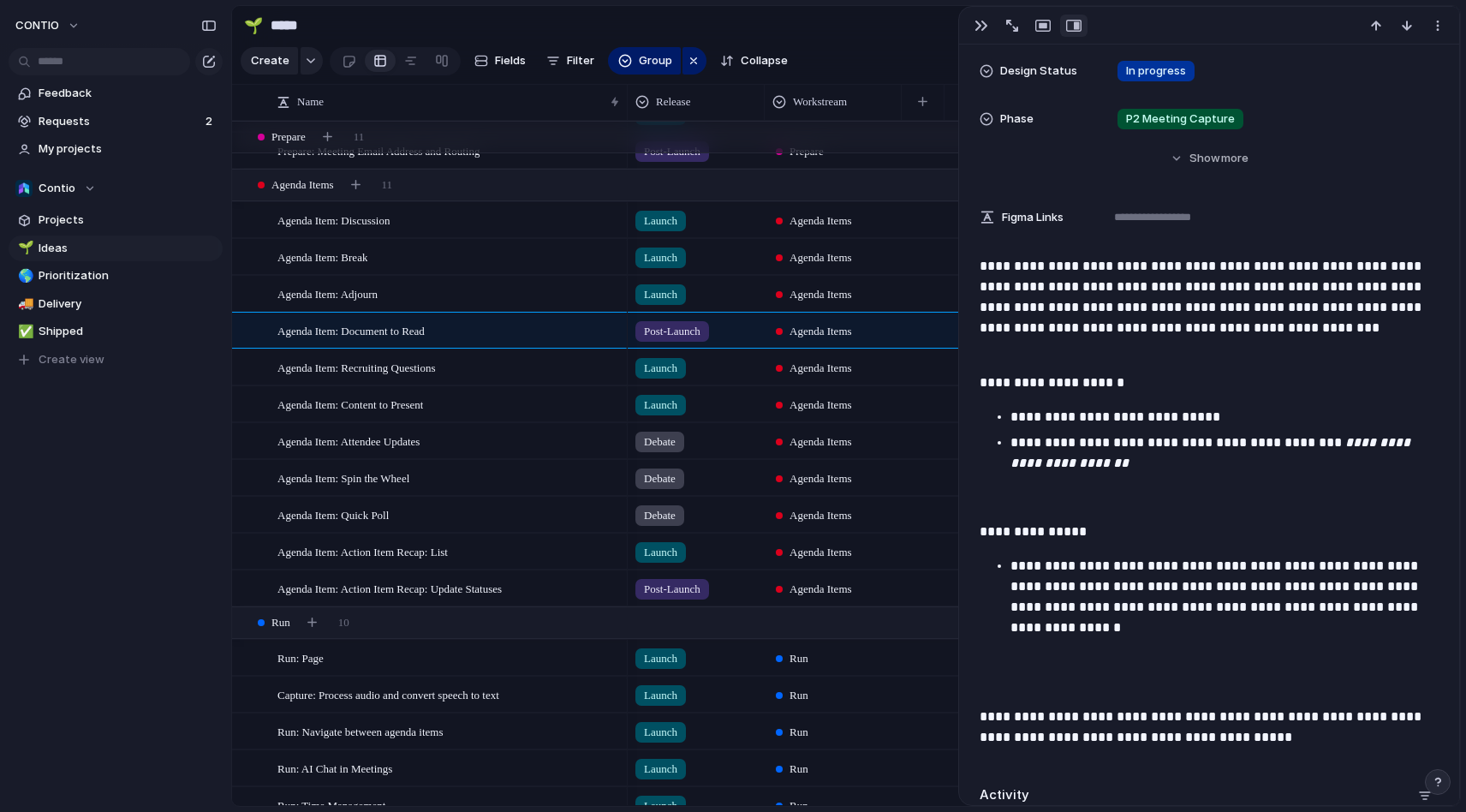
click at [1042, 680] on p at bounding box center [1209, 672] width 459 height 41
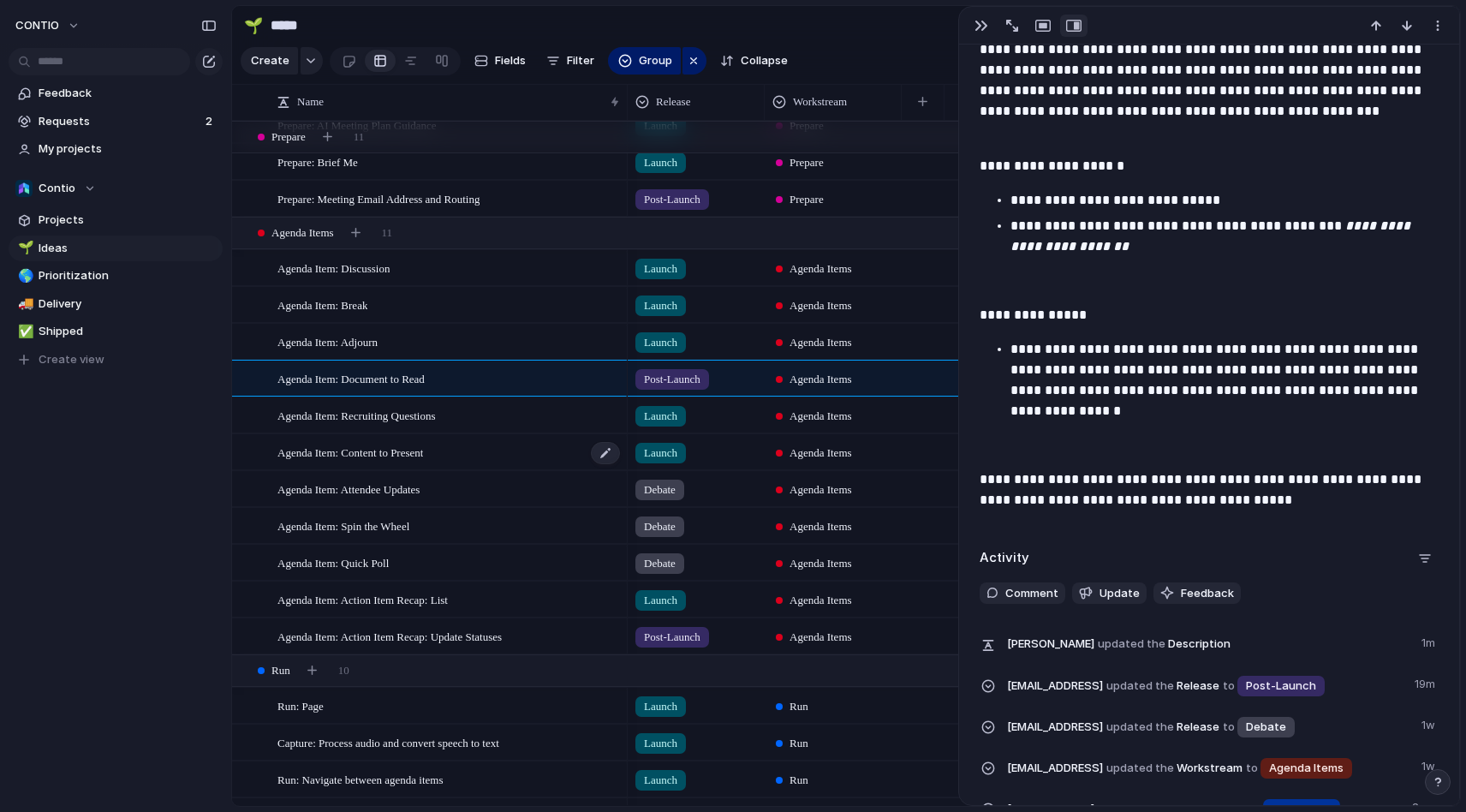
scroll to position [684, 0]
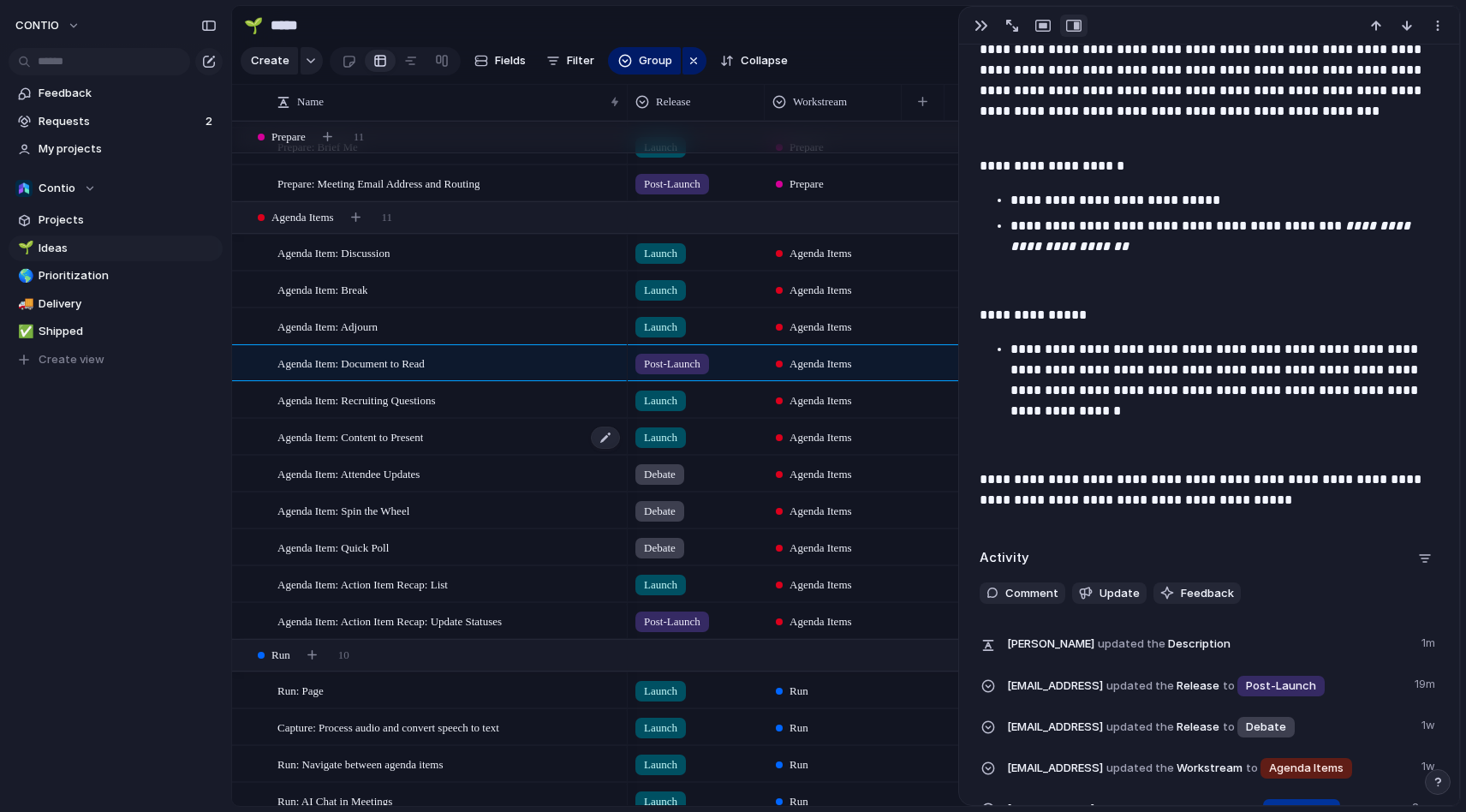
click at [471, 447] on div "Agenda Item: Content to Present" at bounding box center [449, 437] width 344 height 35
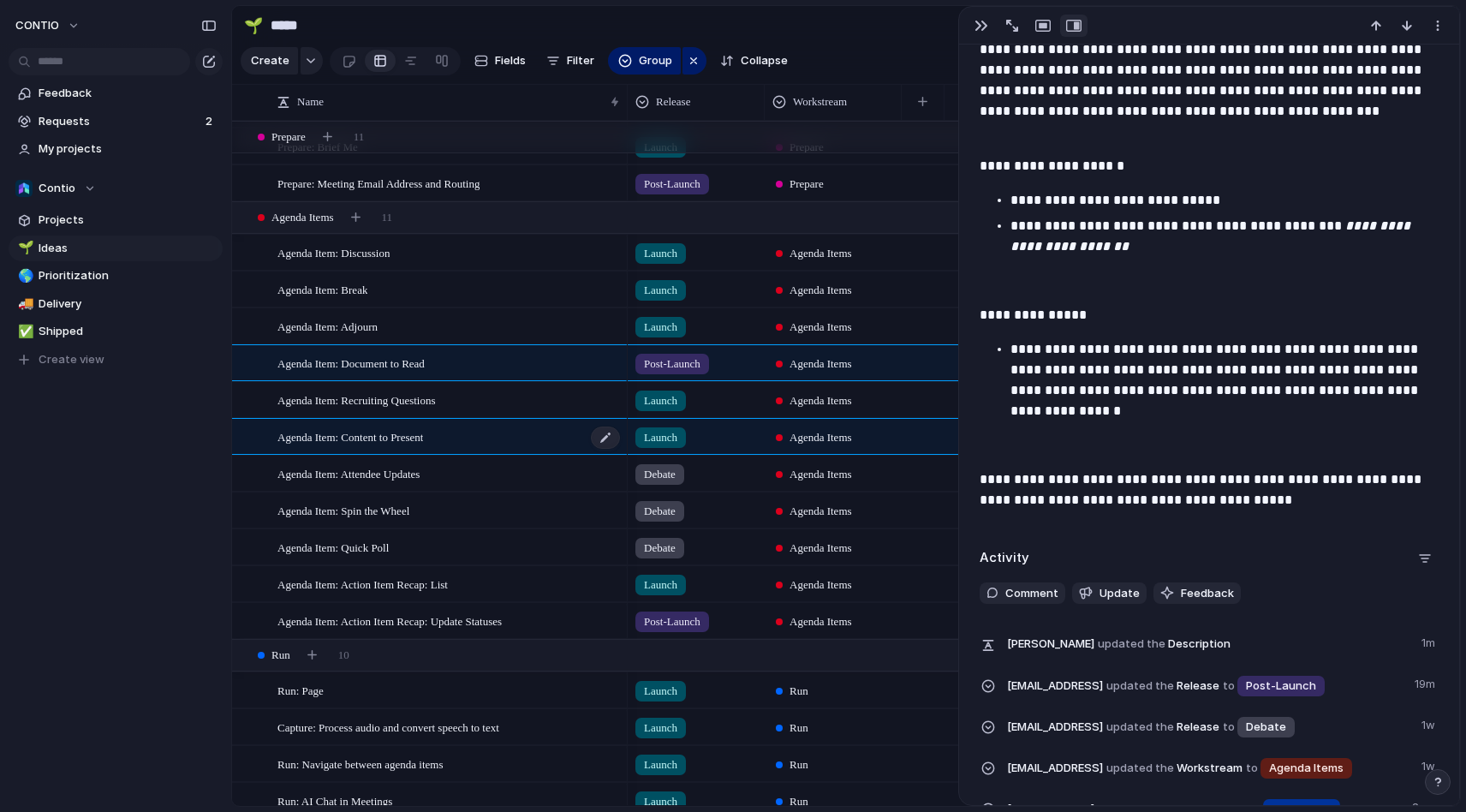
type textarea "**********"
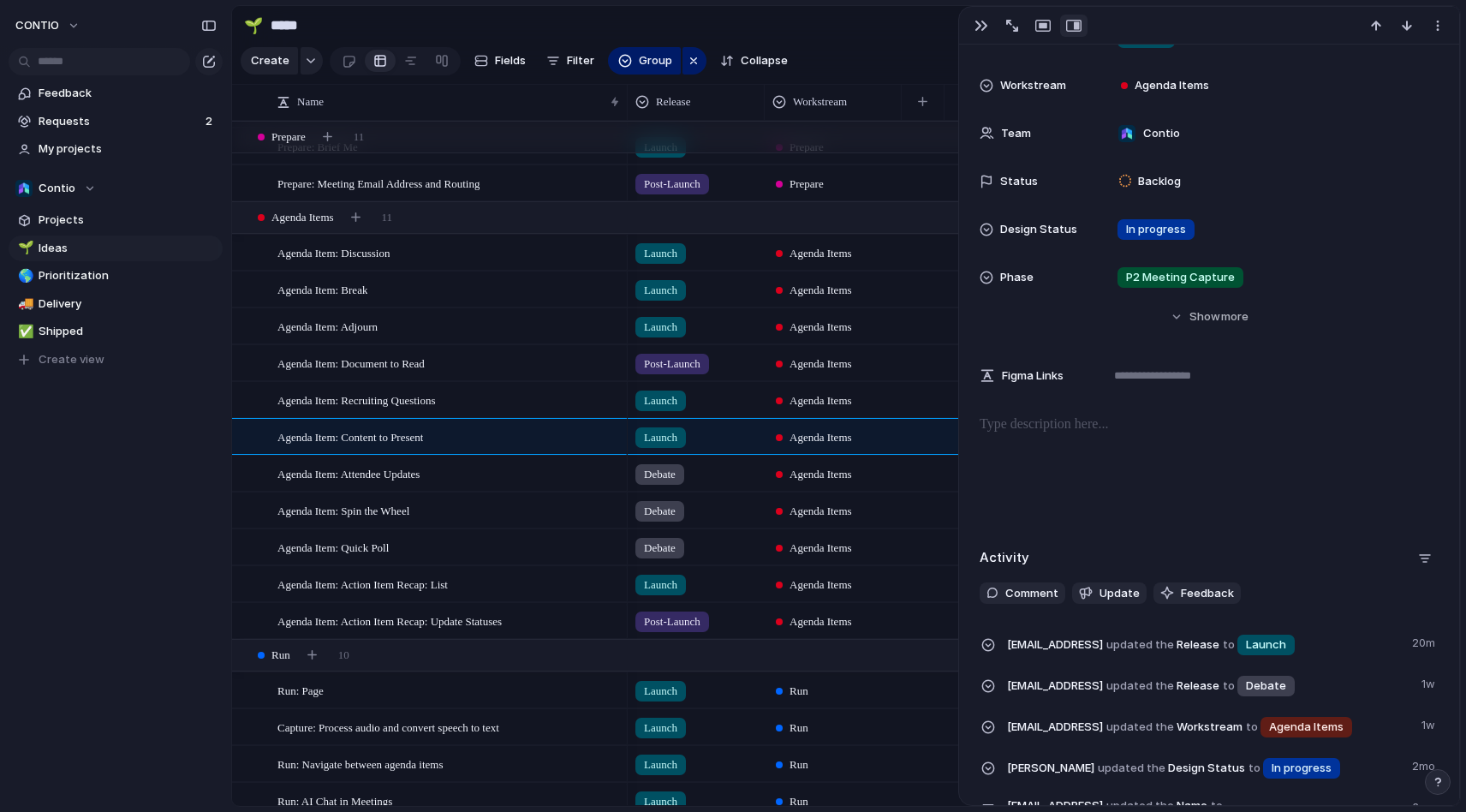
click at [990, 419] on p at bounding box center [1209, 424] width 459 height 20
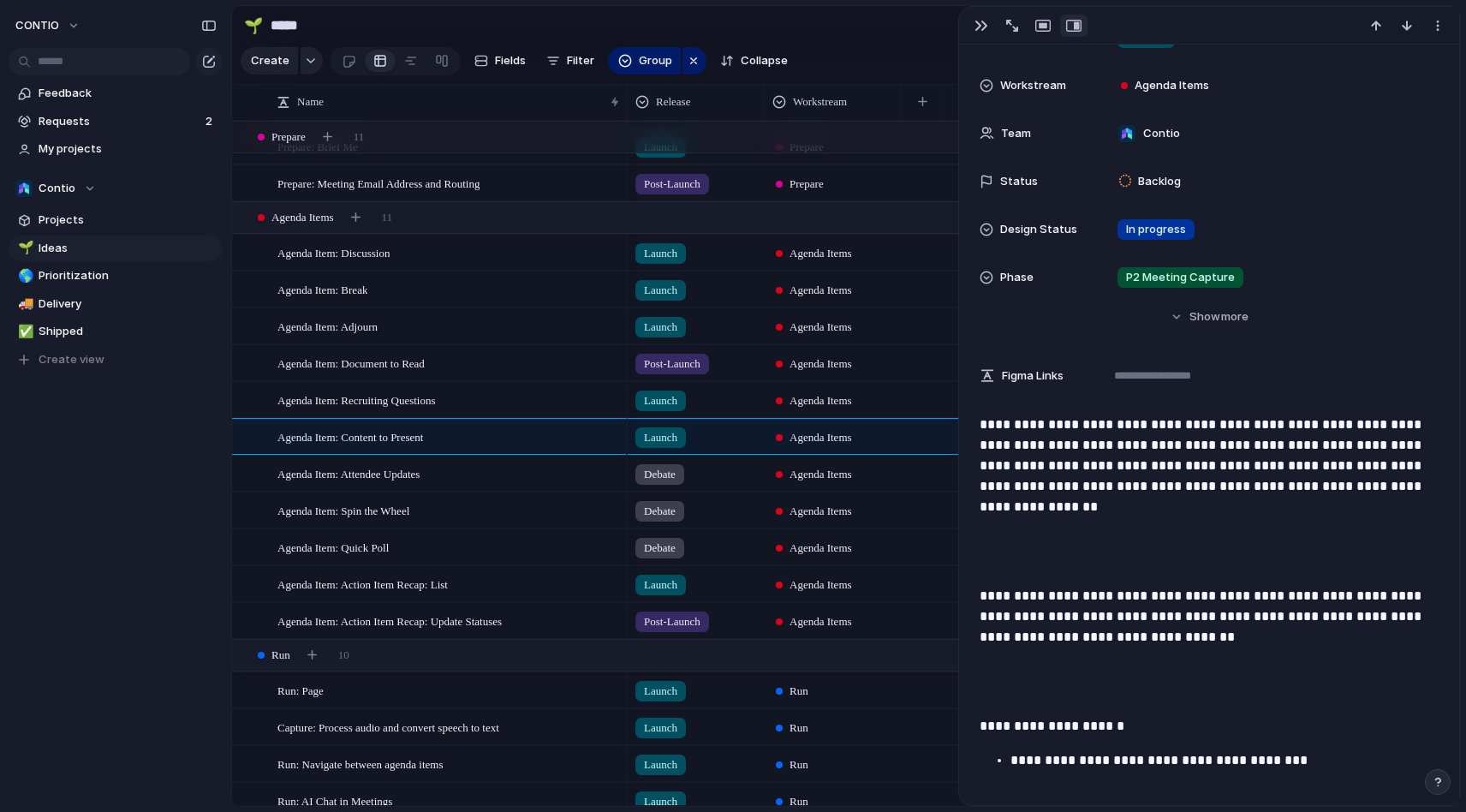
scroll to position [205, 0]
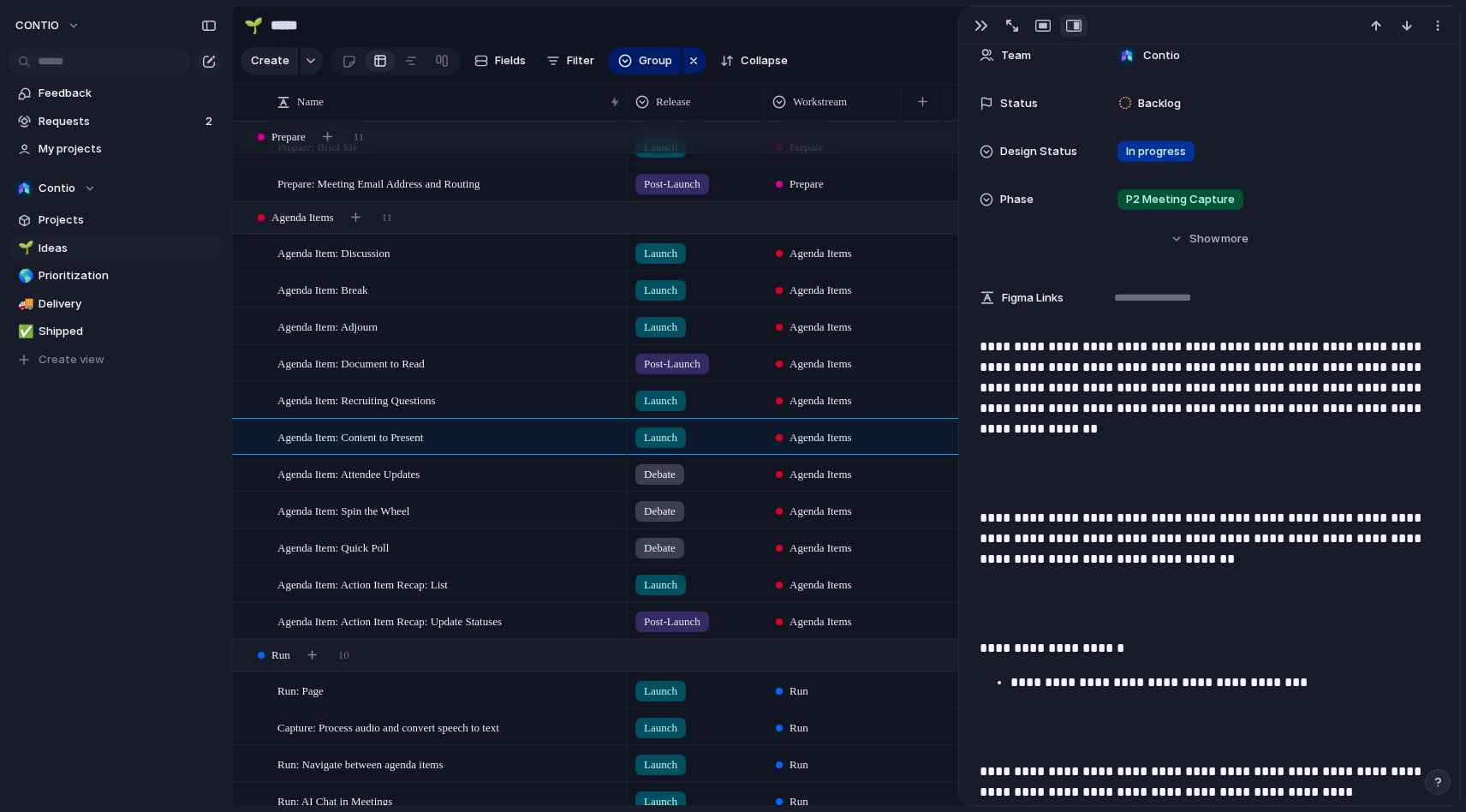
click at [1064, 464] on p at bounding box center [1209, 473] width 459 height 41
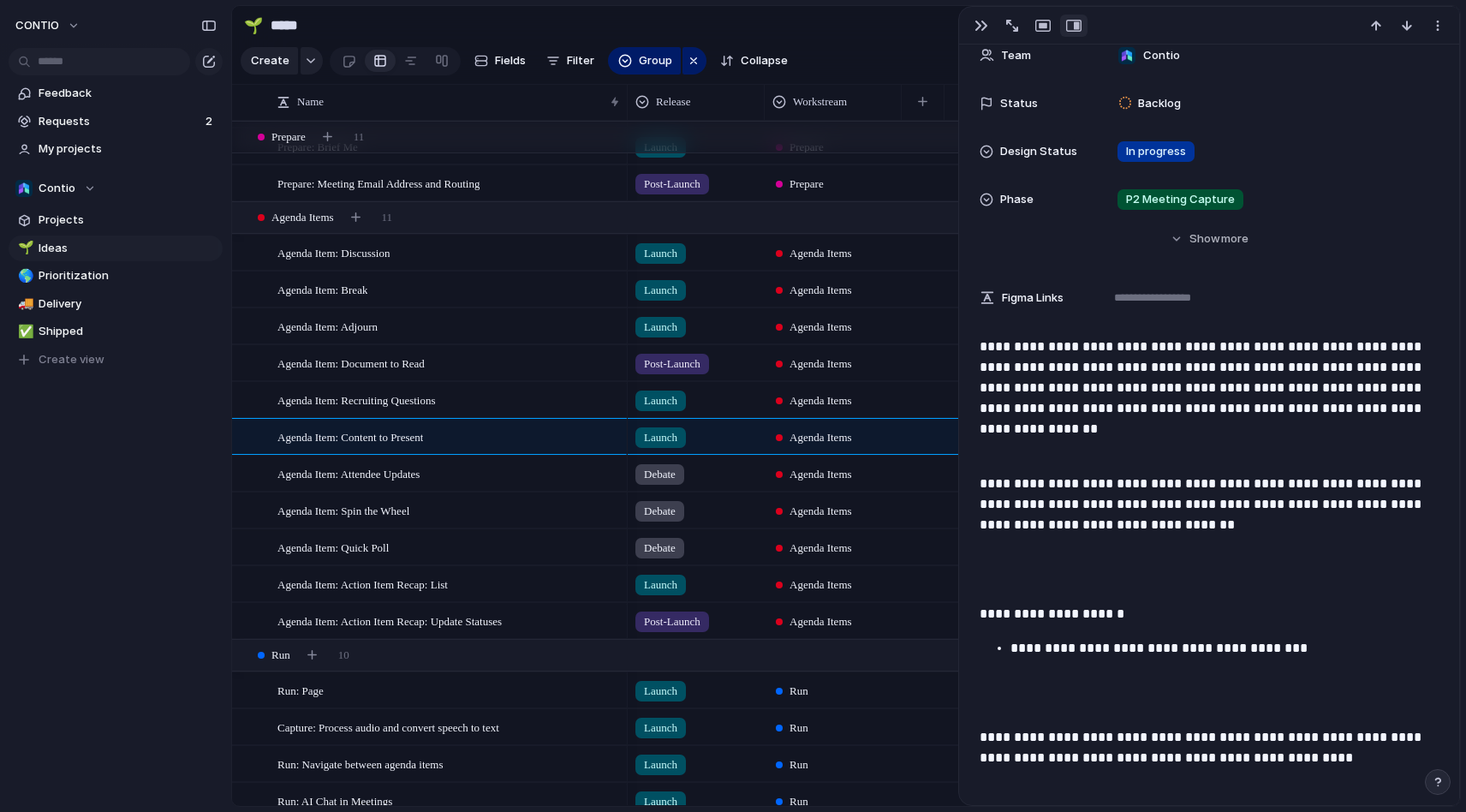
click at [1070, 564] on p at bounding box center [1209, 570] width 459 height 41
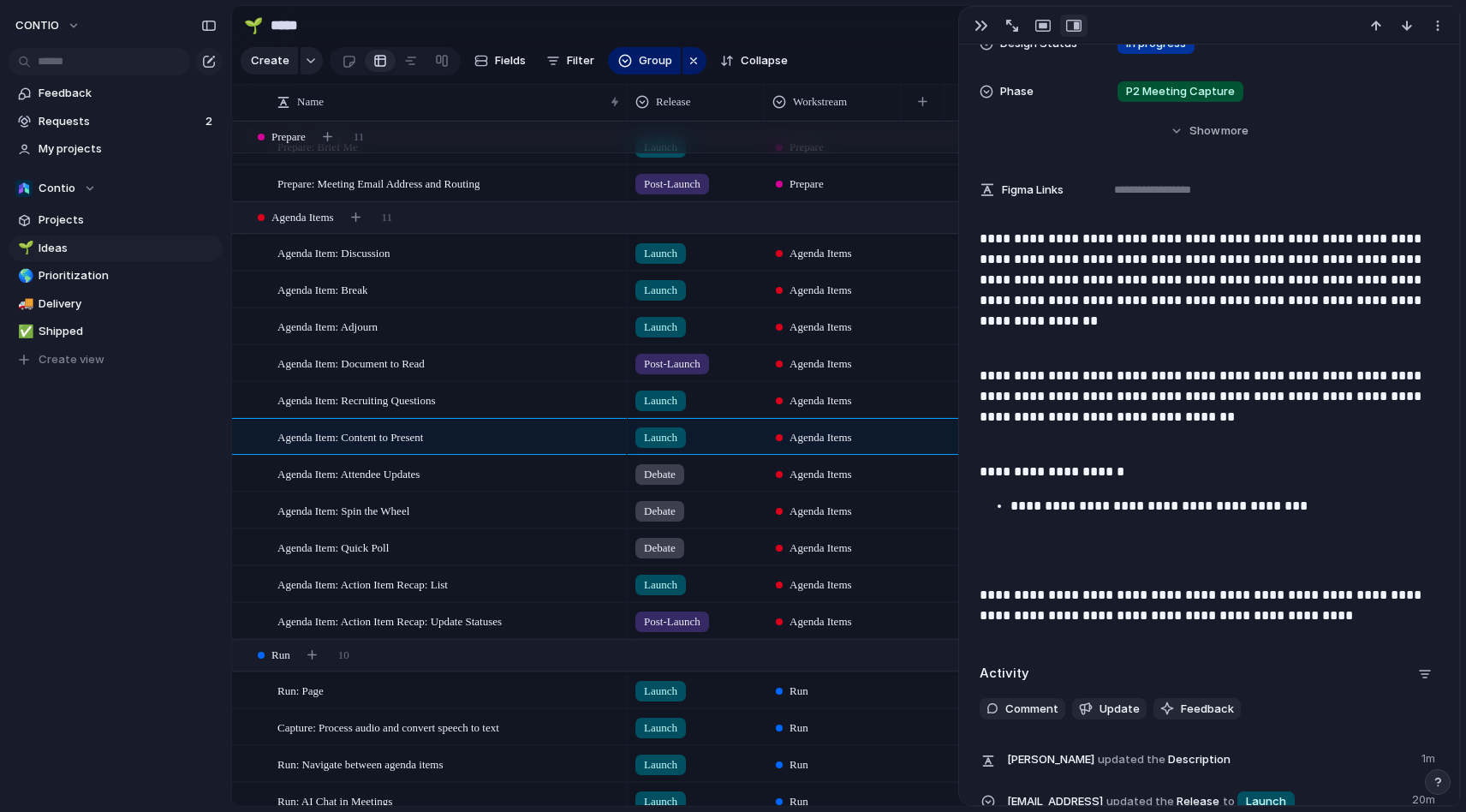
scroll to position [323, 0]
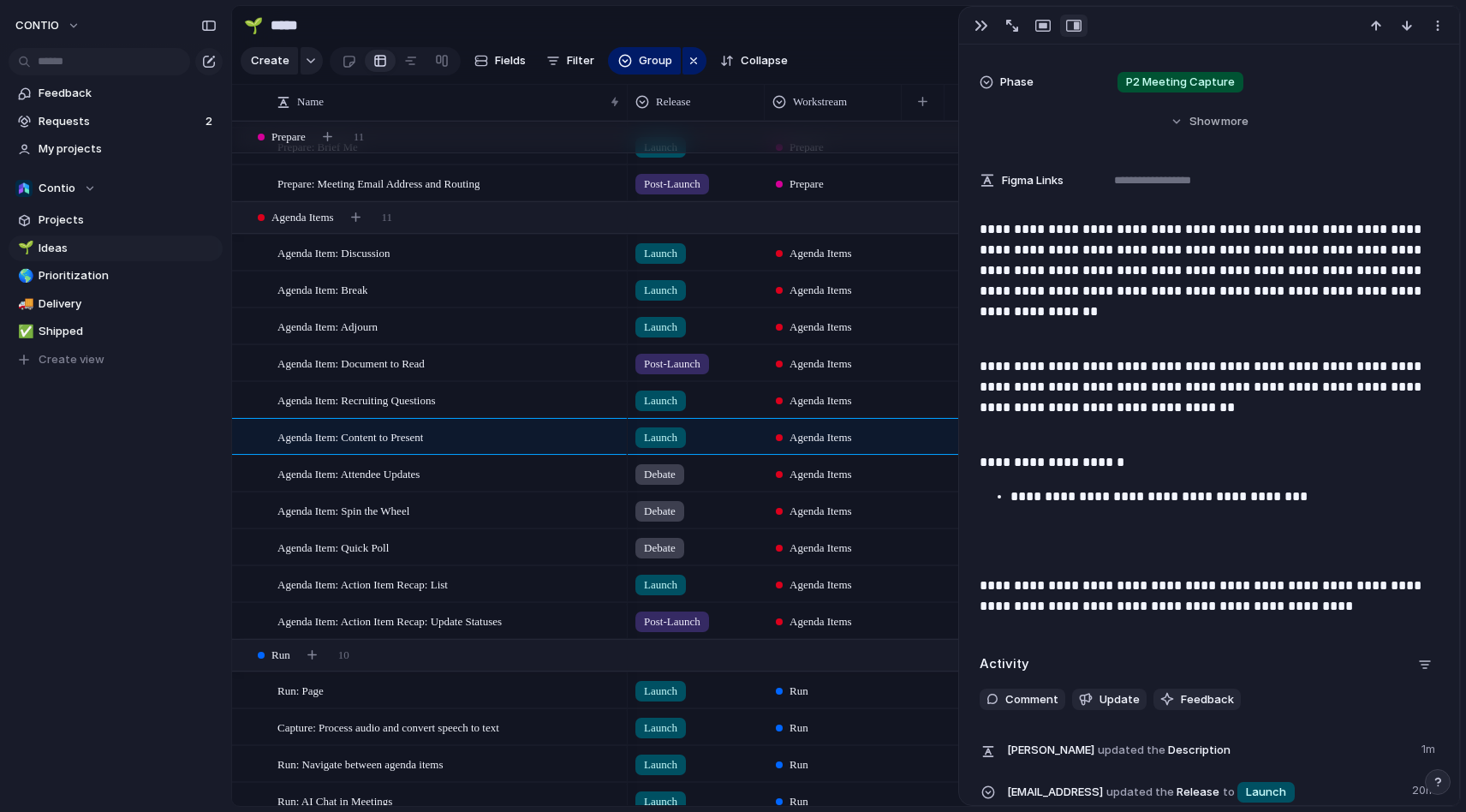
click at [1072, 548] on p at bounding box center [1209, 541] width 459 height 41
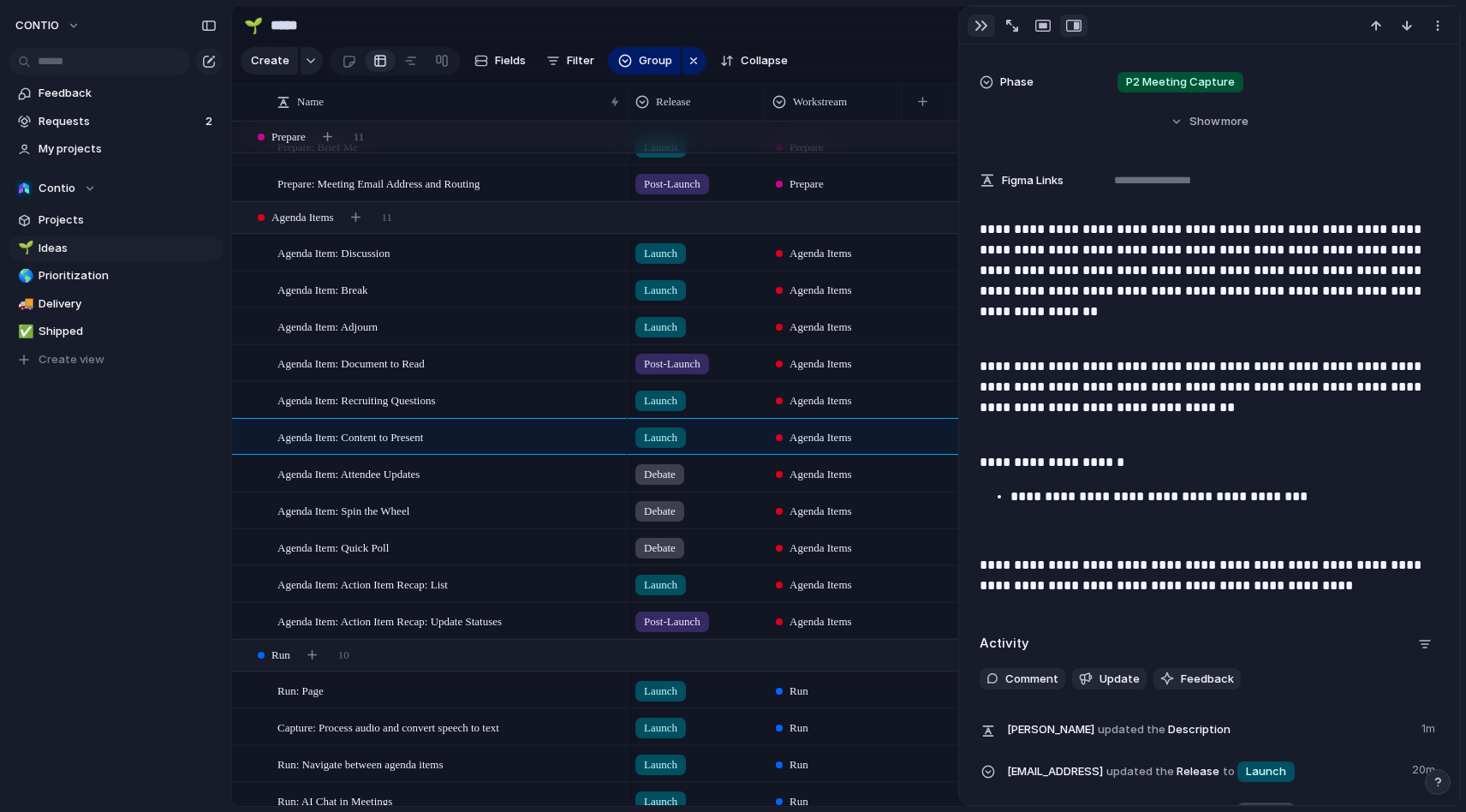
click at [975, 20] on div "button" at bounding box center [982, 25] width 14 height 14
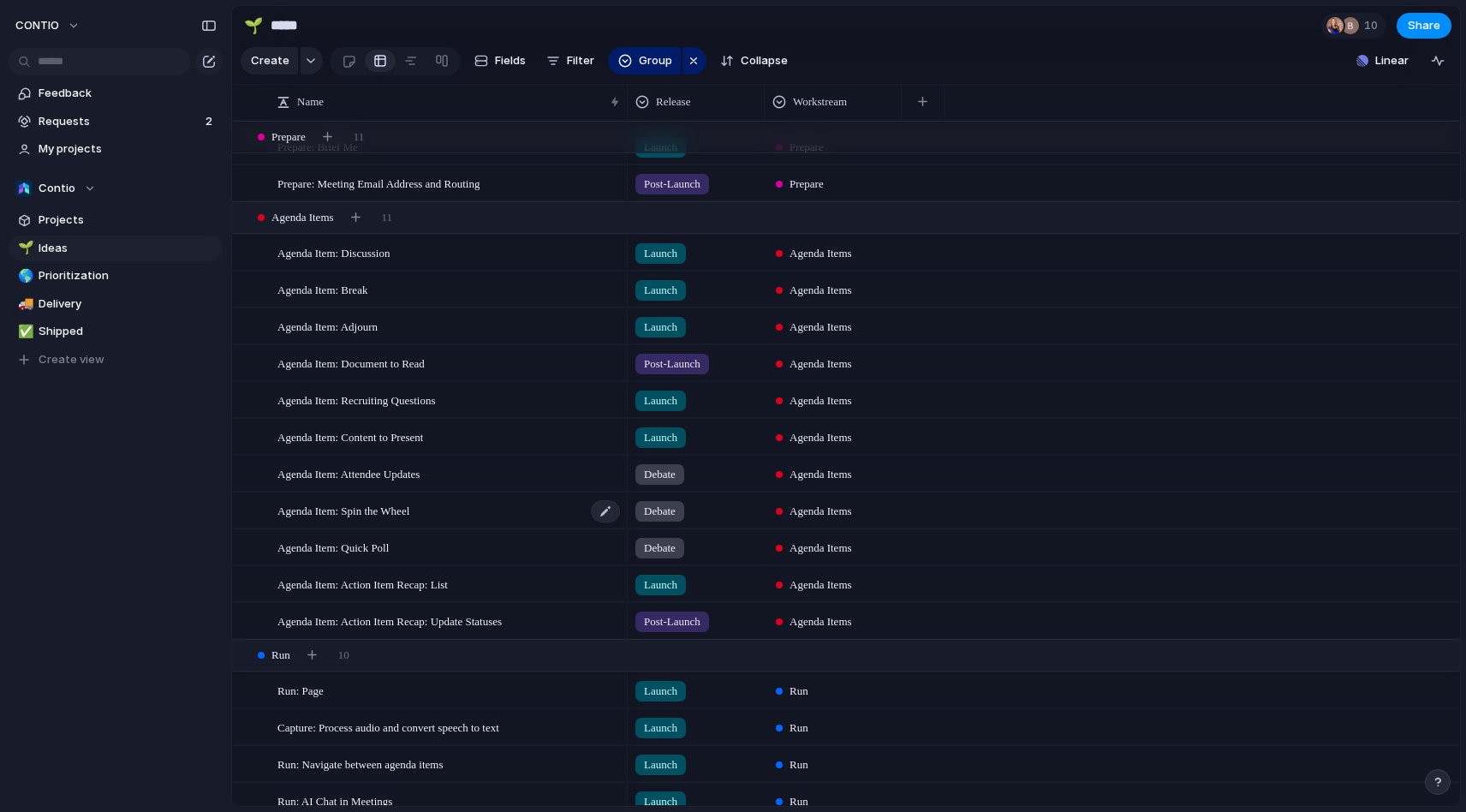
click at [437, 506] on div "Agenda Item: Spin the Wheel" at bounding box center [449, 510] width 344 height 35
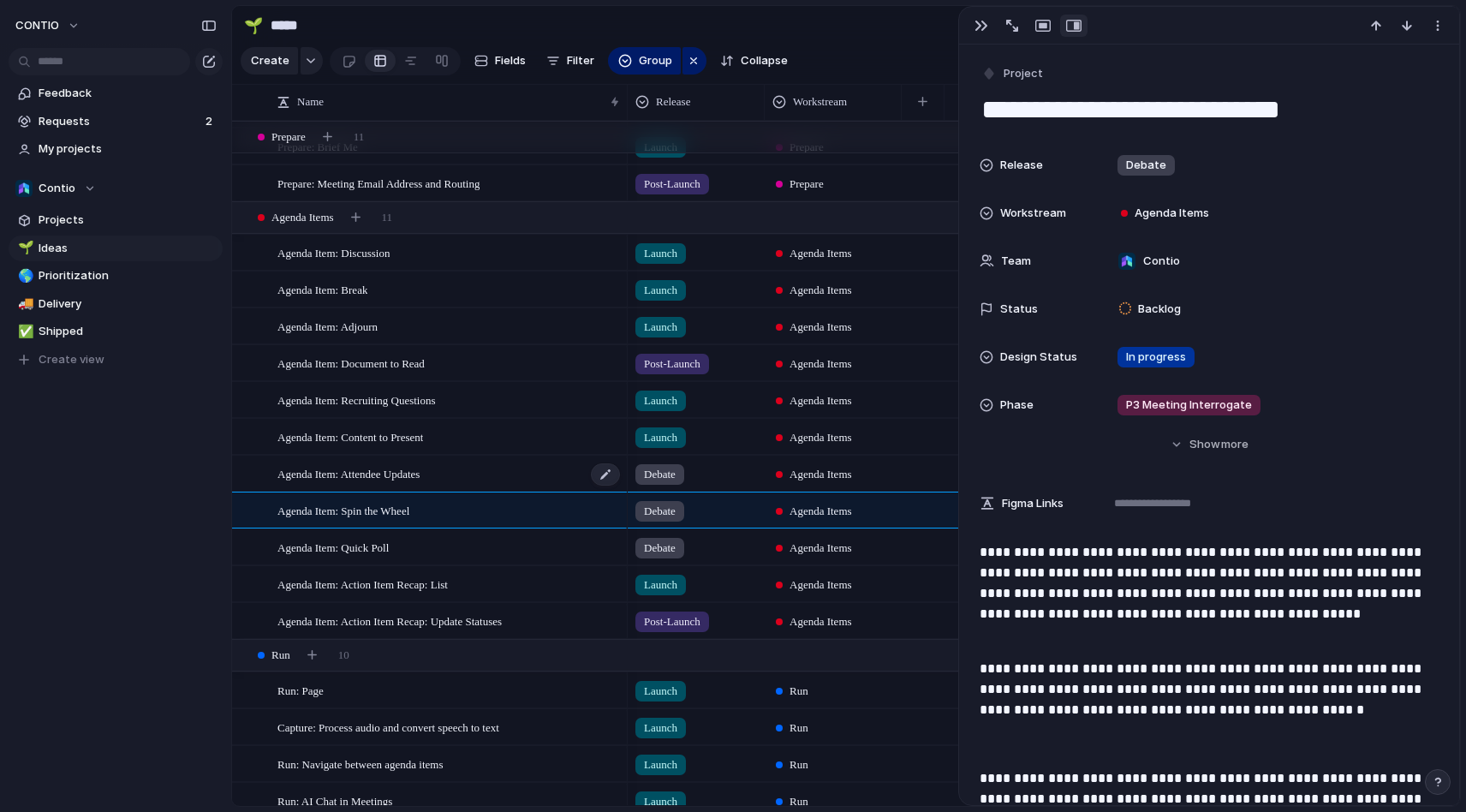
click at [469, 466] on div "Agenda Item: Attendee Updates" at bounding box center [449, 474] width 344 height 35
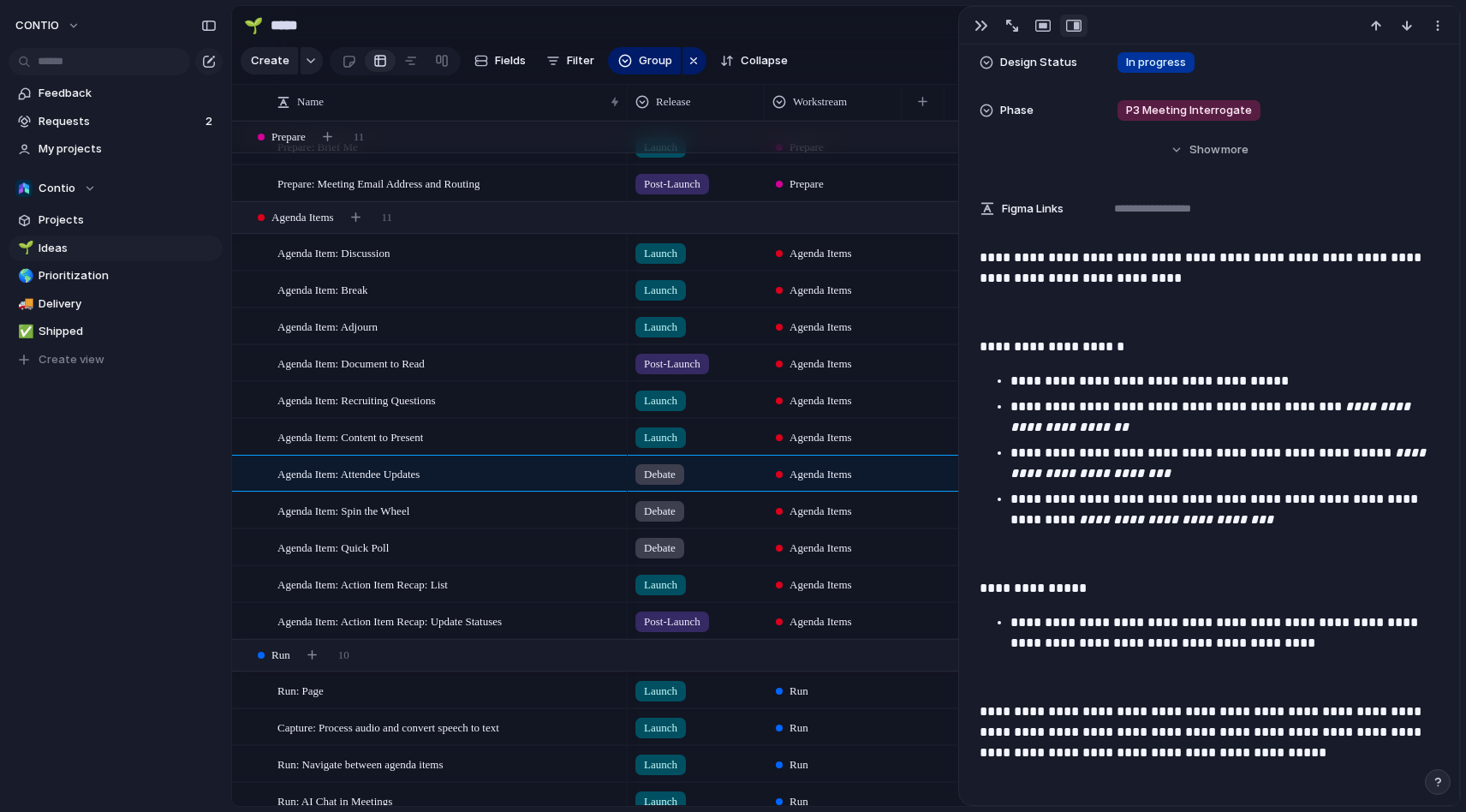
scroll to position [320, 0]
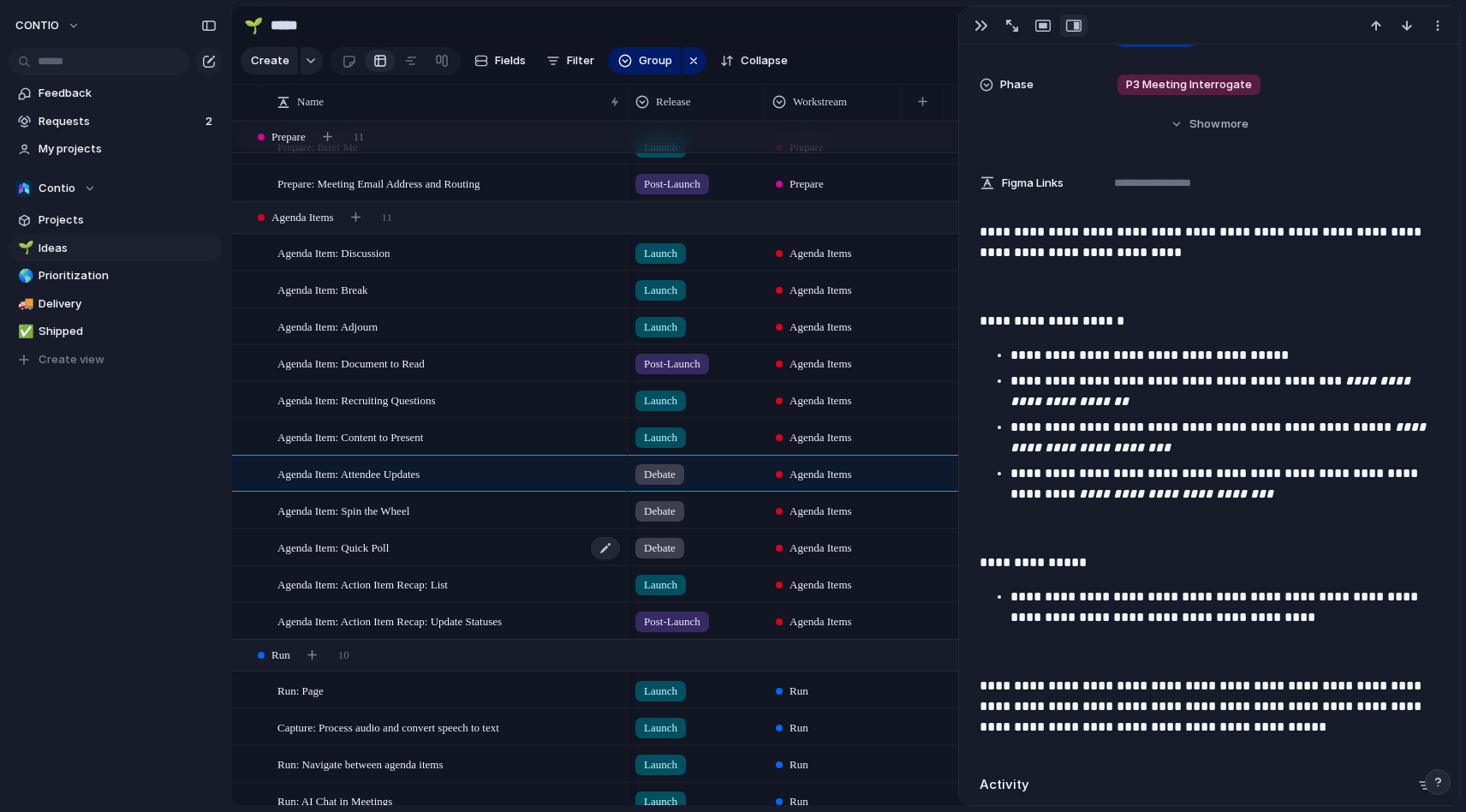
click at [486, 543] on div "Agenda Item: Quick Poll" at bounding box center [449, 547] width 344 height 35
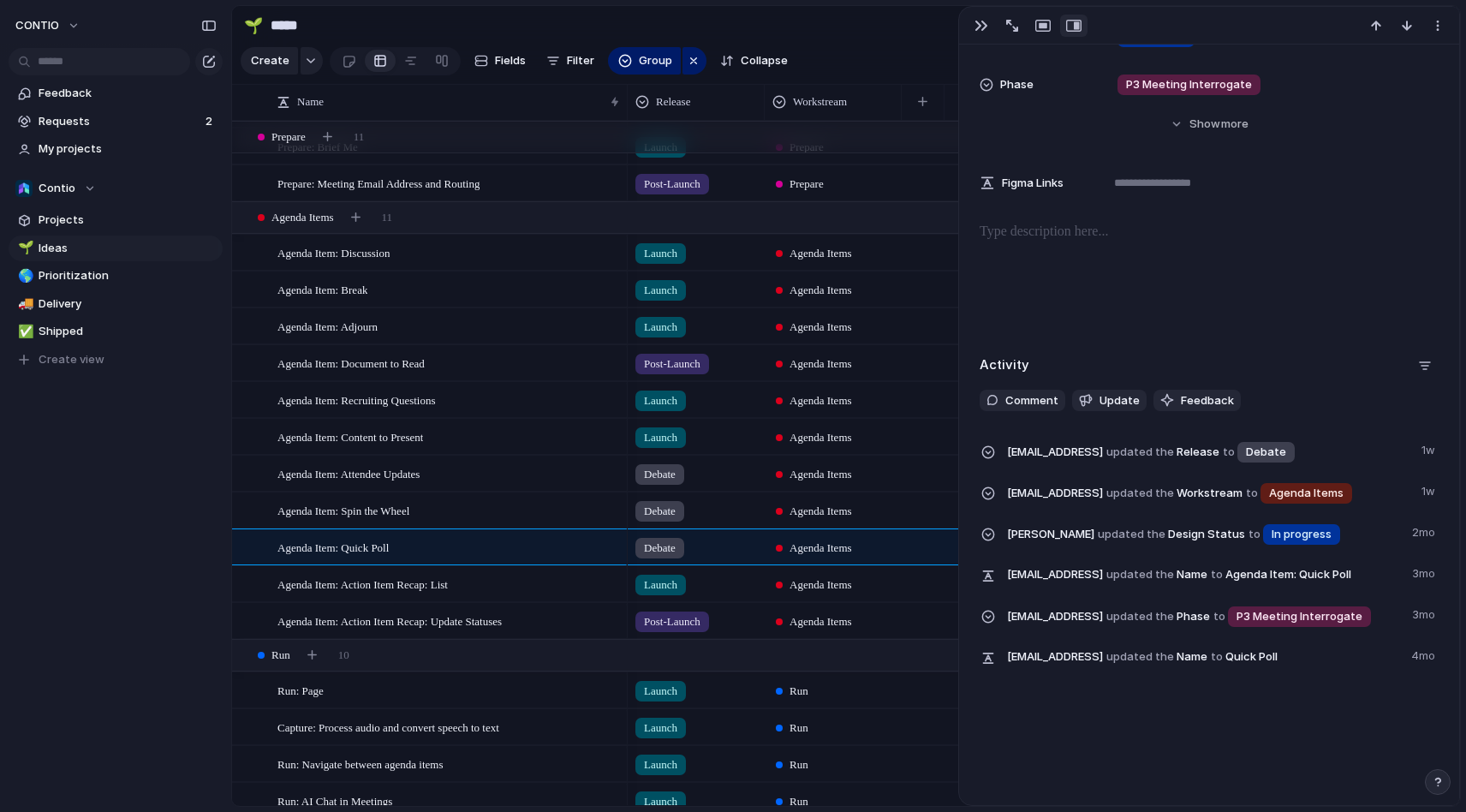
click at [1027, 241] on p at bounding box center [1209, 232] width 459 height 20
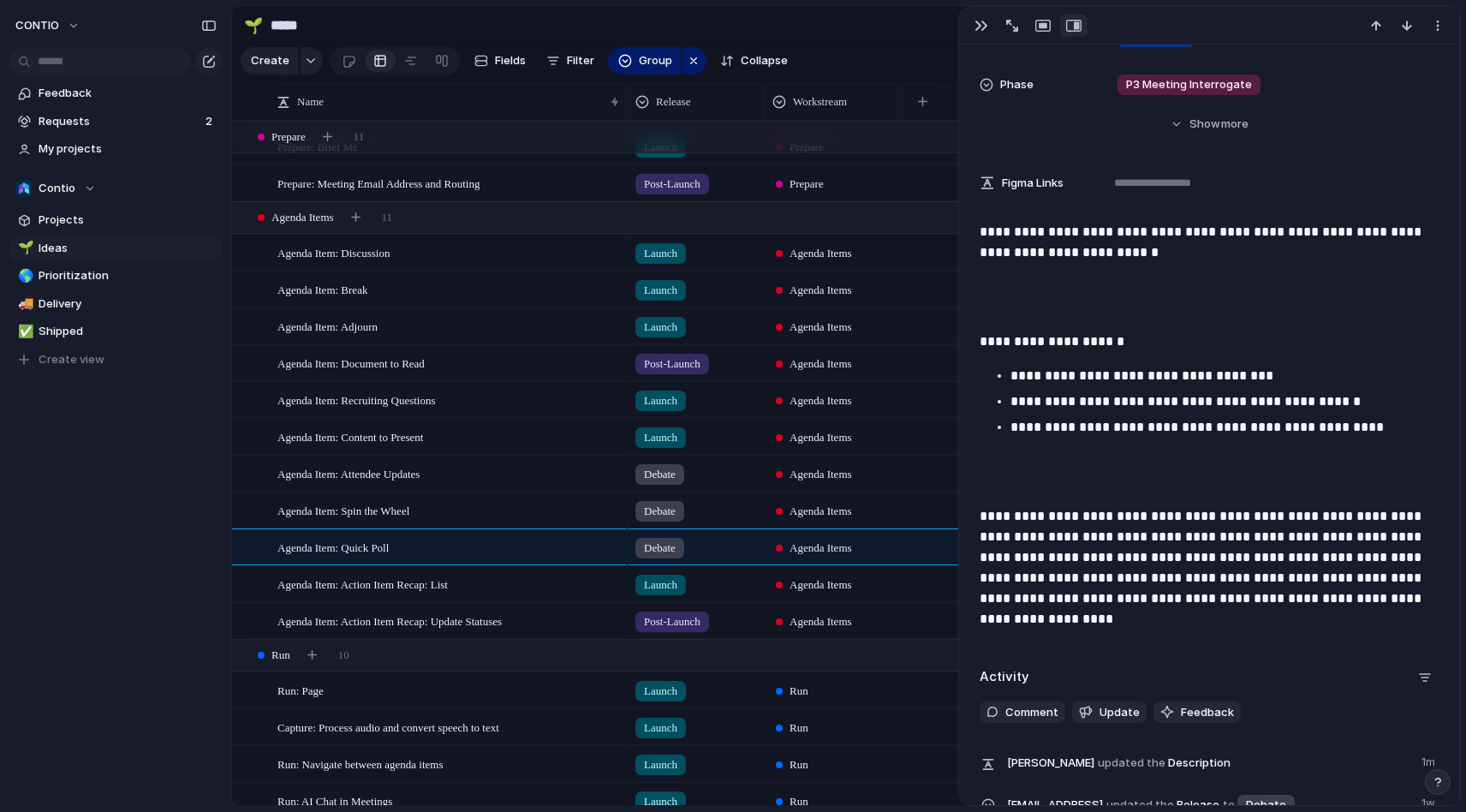
click at [1017, 313] on p at bounding box center [1209, 297] width 459 height 41
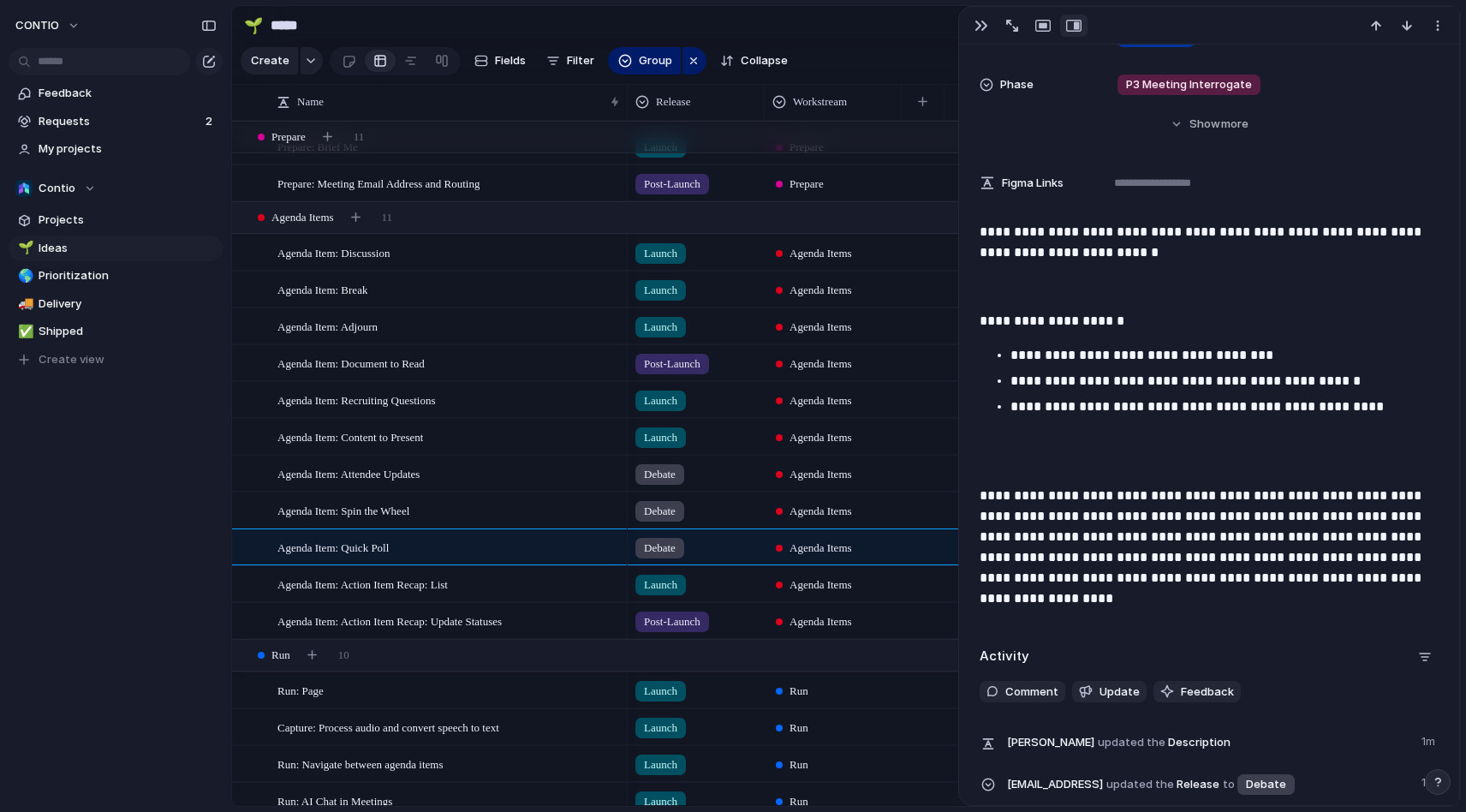
click at [1030, 462] on p at bounding box center [1209, 451] width 459 height 41
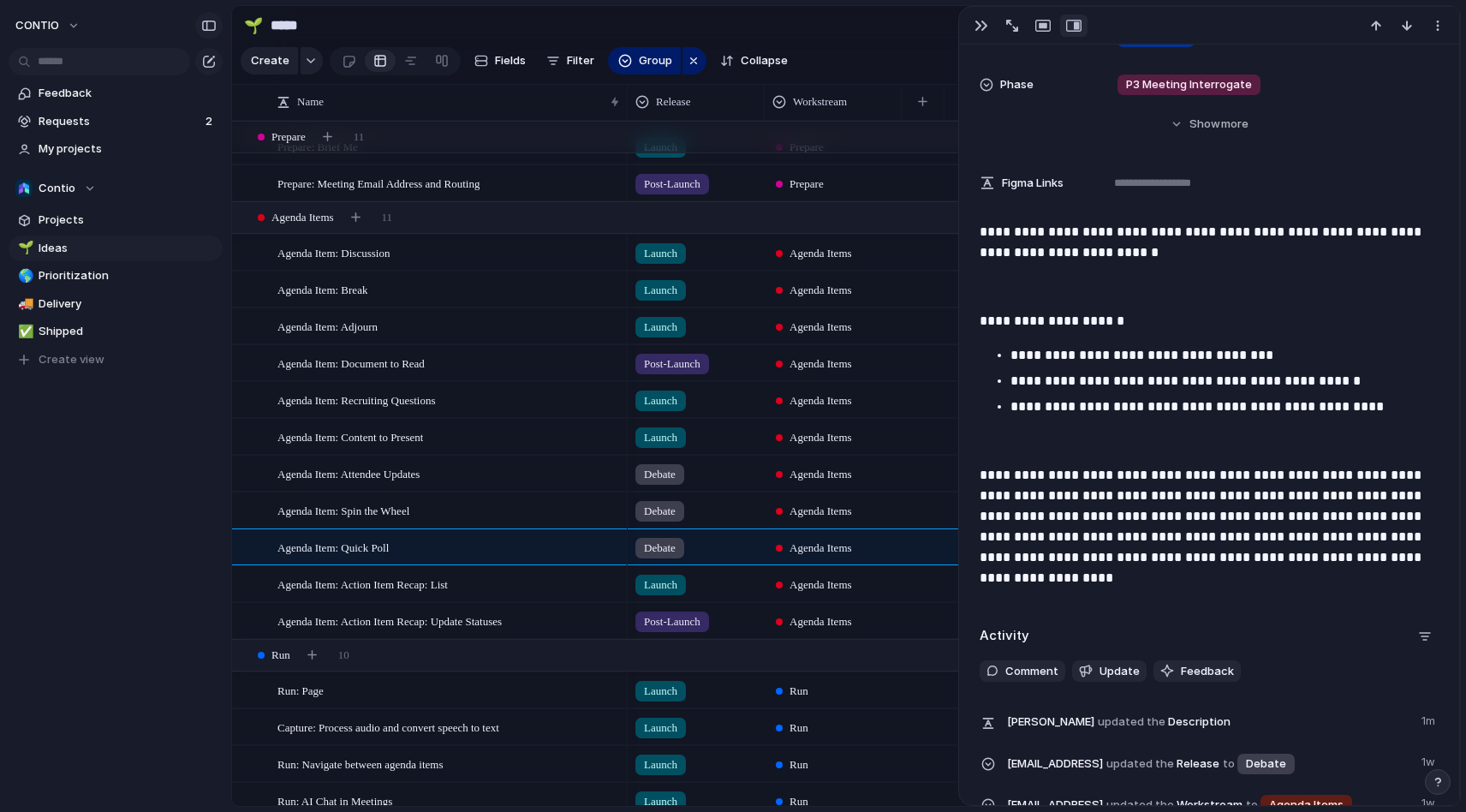
click at [208, 29] on div "button" at bounding box center [209, 25] width 16 height 12
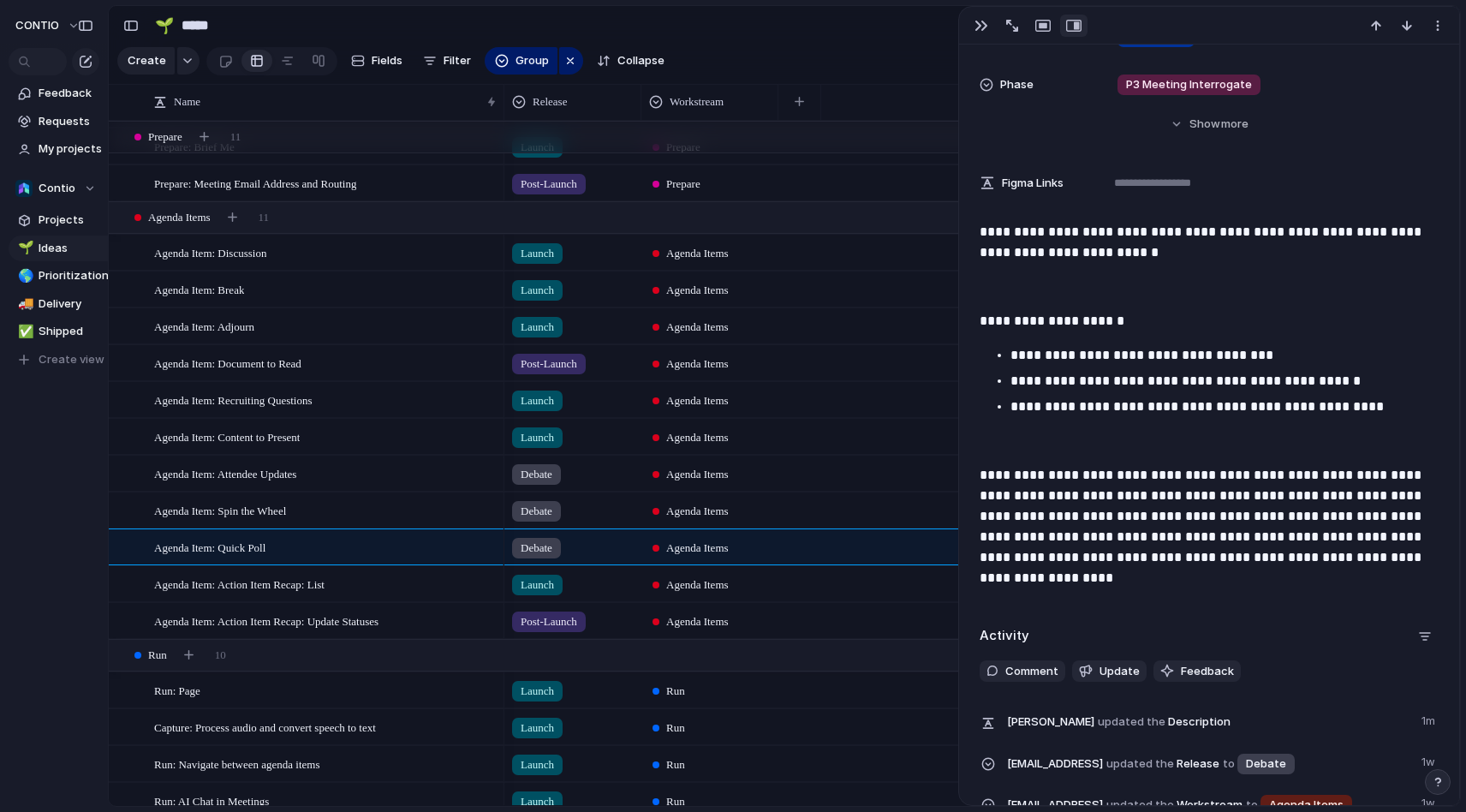
drag, startPoint x: 11, startPoint y: 27, endPoint x: 108, endPoint y: 32, distance: 97.1
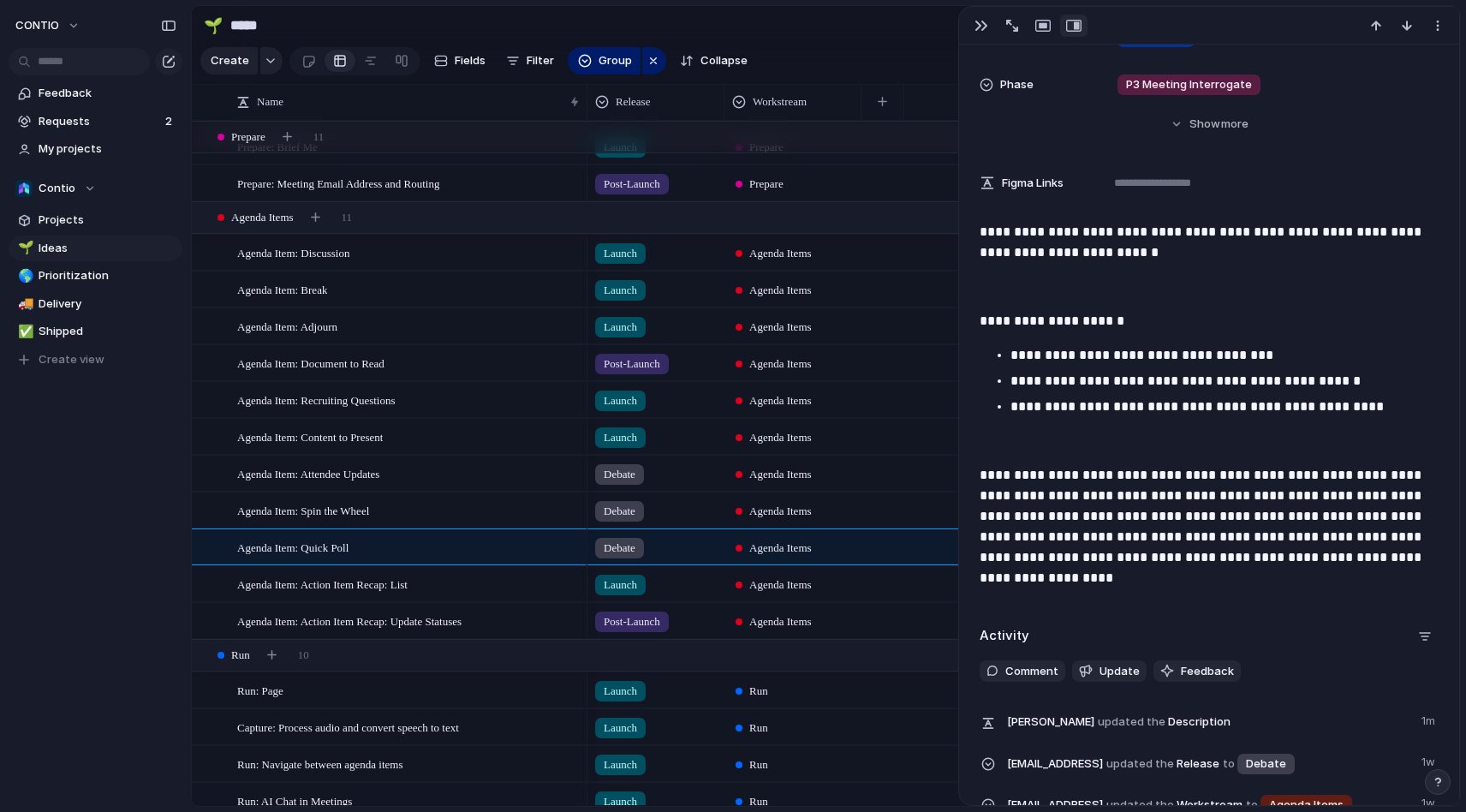
drag, startPoint x: 231, startPoint y: 66, endPoint x: 191, endPoint y: 77, distance: 41.5
drag, startPoint x: 9, startPoint y: 60, endPoint x: 187, endPoint y: 70, distance: 178.3
click at [988, 25] on button "button" at bounding box center [982, 25] width 27 height 22
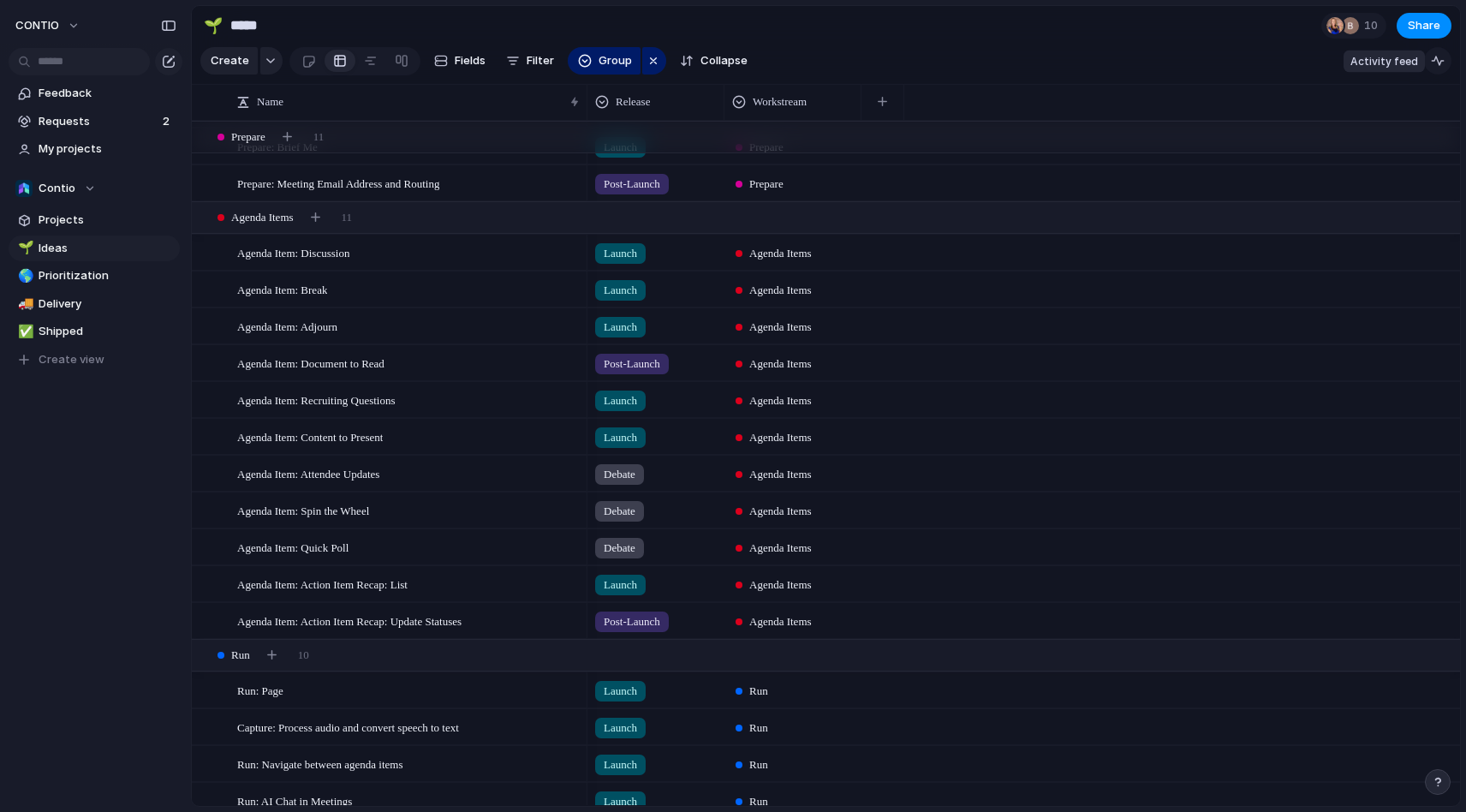
click at [1439, 60] on div "button" at bounding box center [1438, 60] width 14 height 14
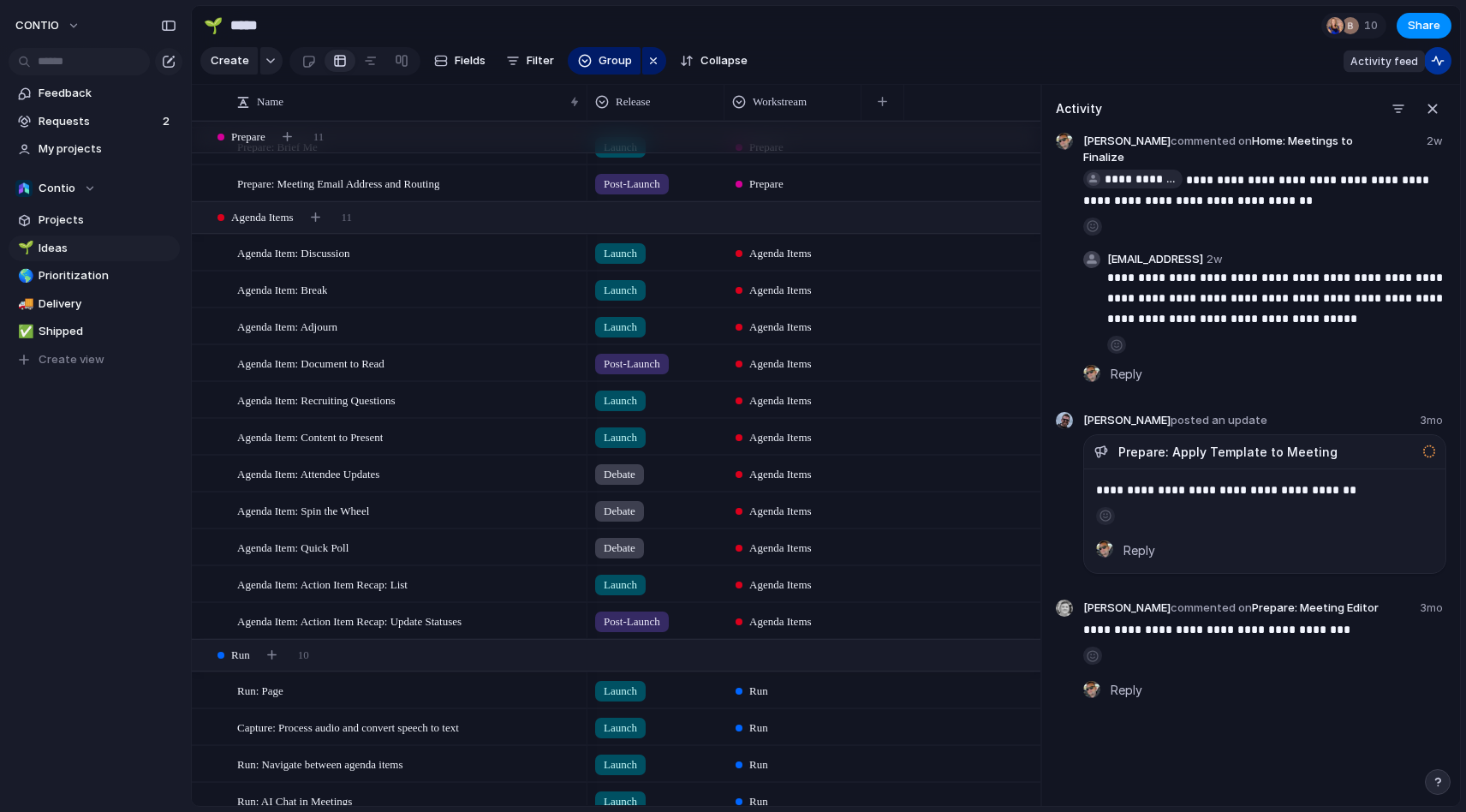
click at [1439, 60] on div "button" at bounding box center [1438, 60] width 14 height 14
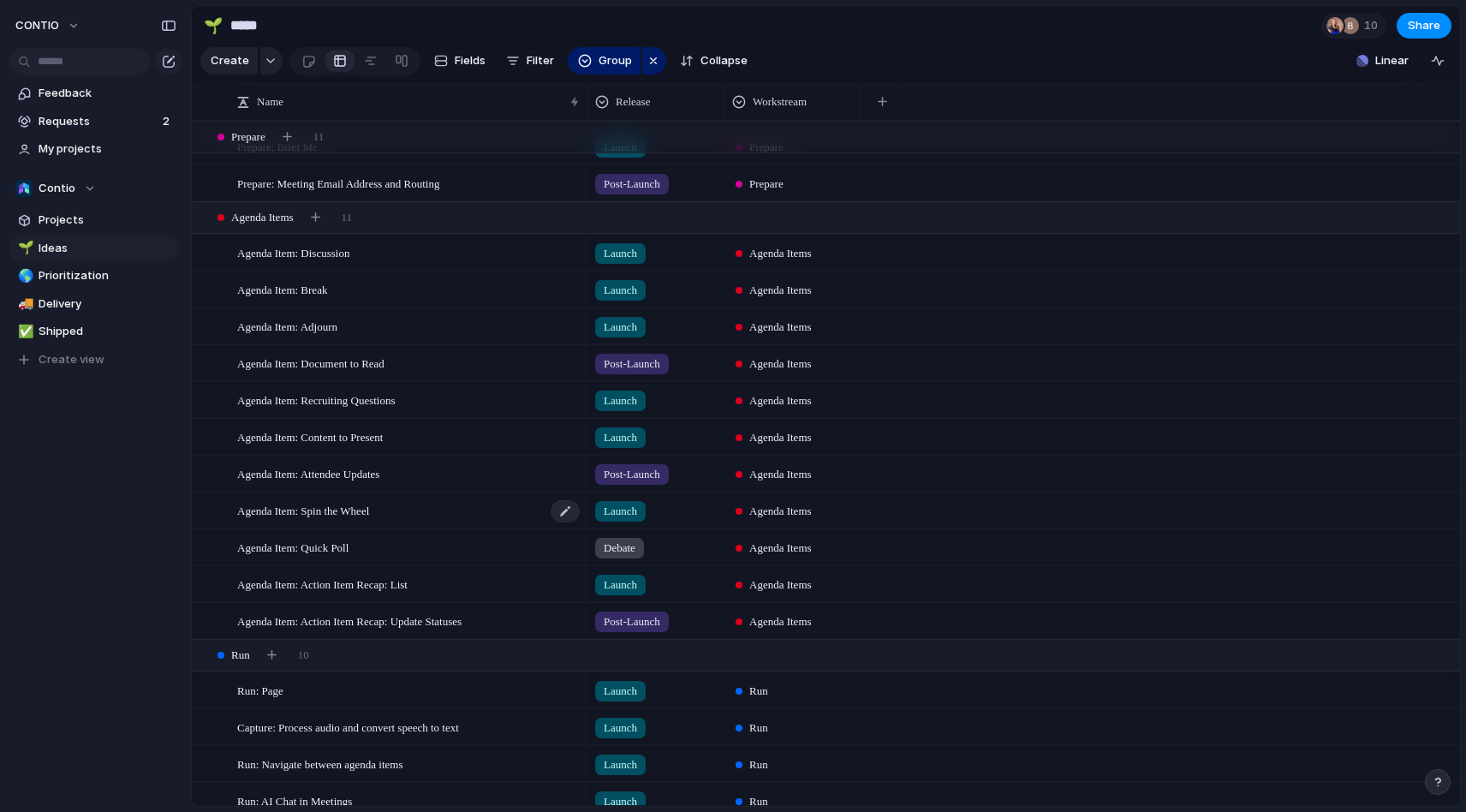
click at [416, 510] on div "Agenda Item: Spin the Wheel" at bounding box center [409, 510] width 344 height 35
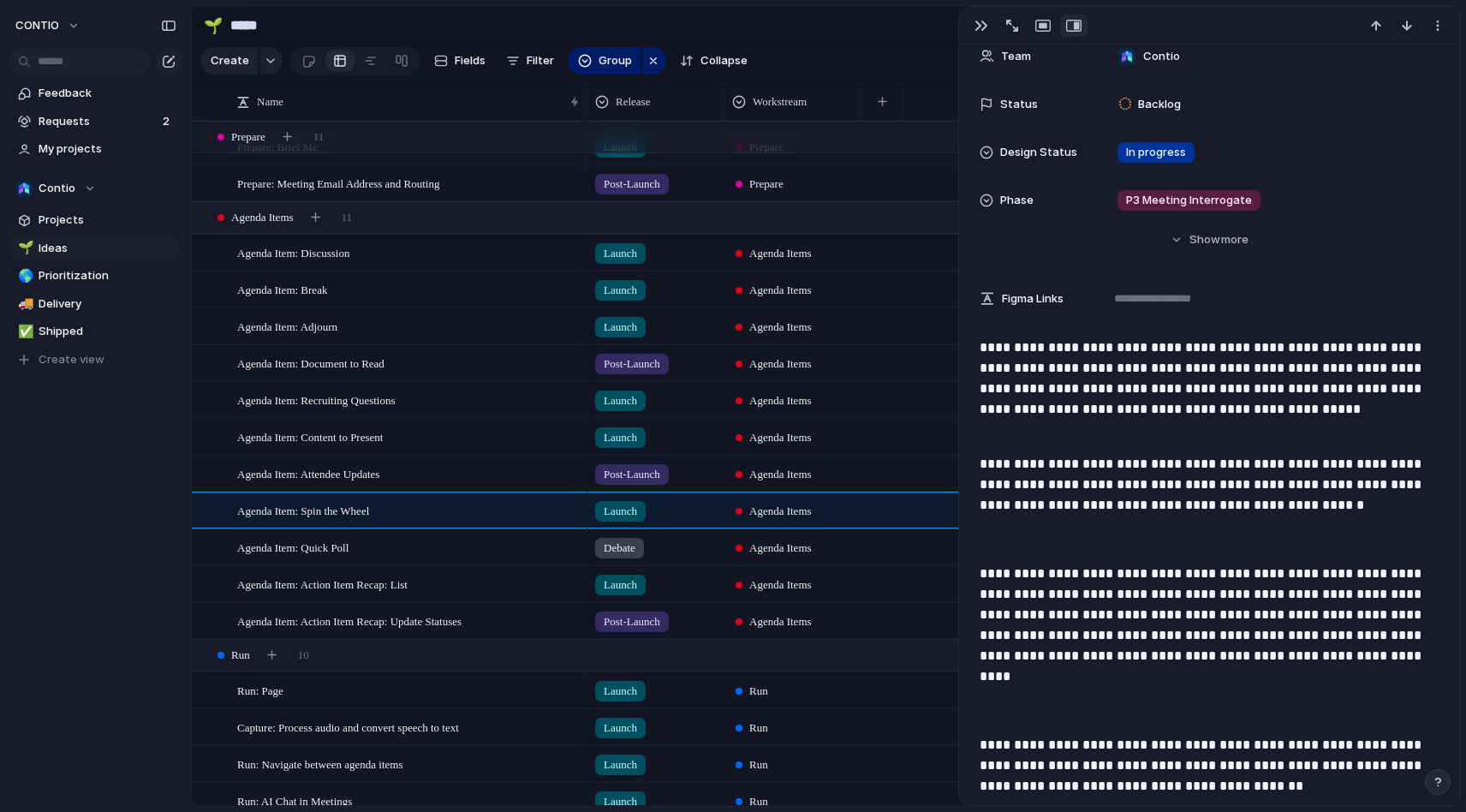
scroll to position [341, 0]
